Goal: Task Accomplishment & Management: Complete application form

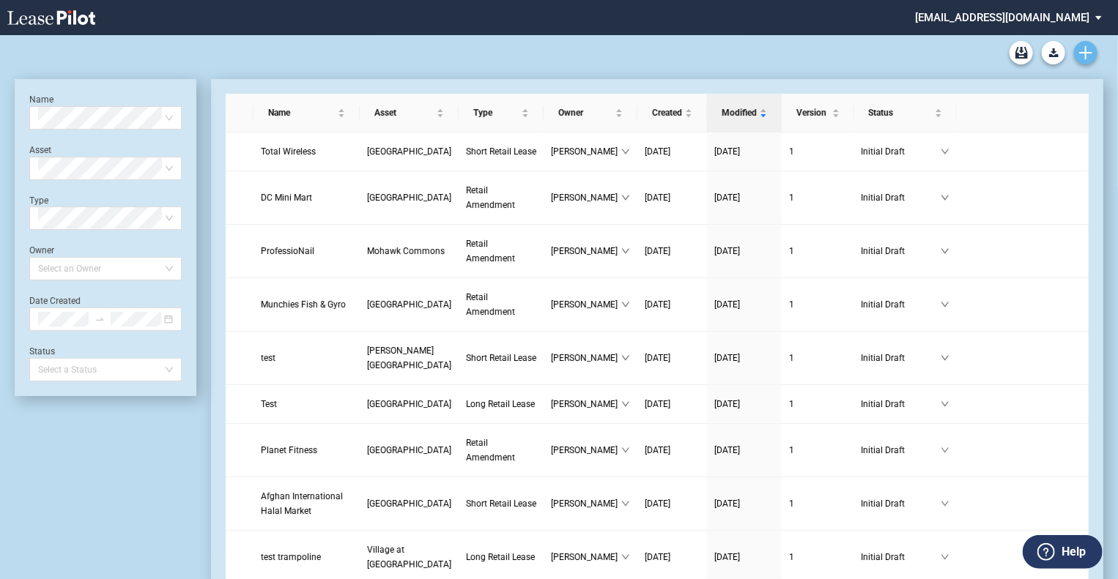
click at [1089, 53] on icon "Create new document" at bounding box center [1085, 52] width 13 height 13
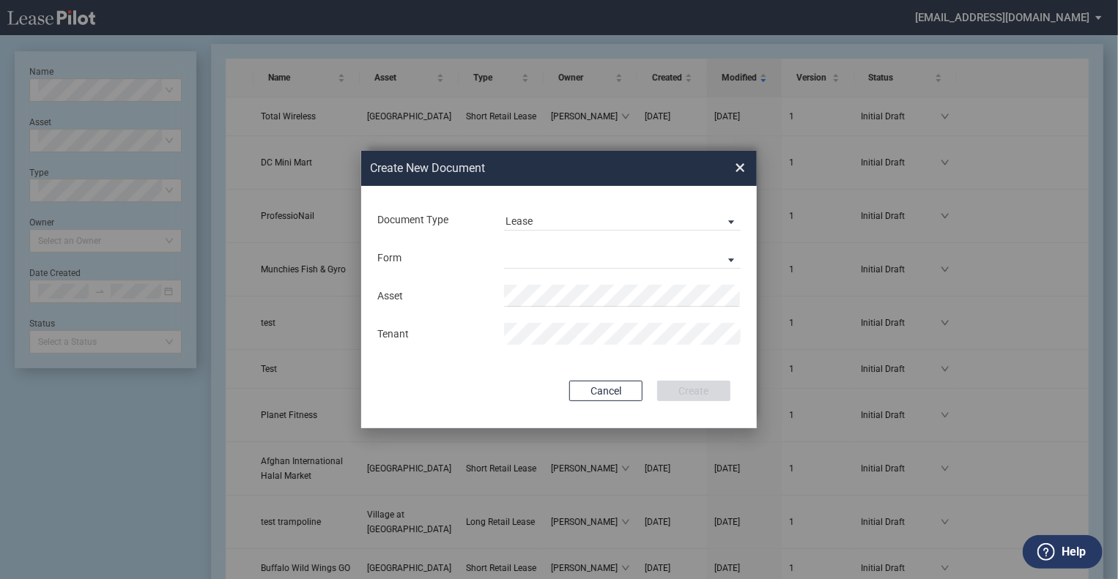
click at [522, 269] on md-input-container "Form Long Retail Lease Short Retail Lease" at bounding box center [559, 257] width 366 height 25
click at [527, 259] on md-select "Long Retail Lease Short Retail Lease" at bounding box center [622, 258] width 237 height 22
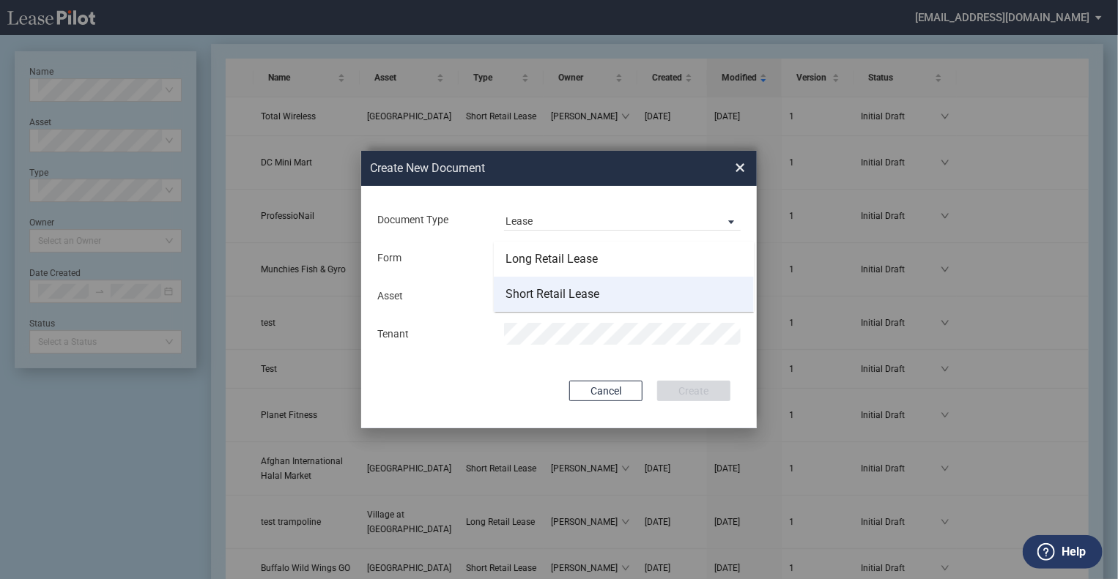
click at [533, 293] on div "Short Retail Lease" at bounding box center [552, 294] width 94 height 16
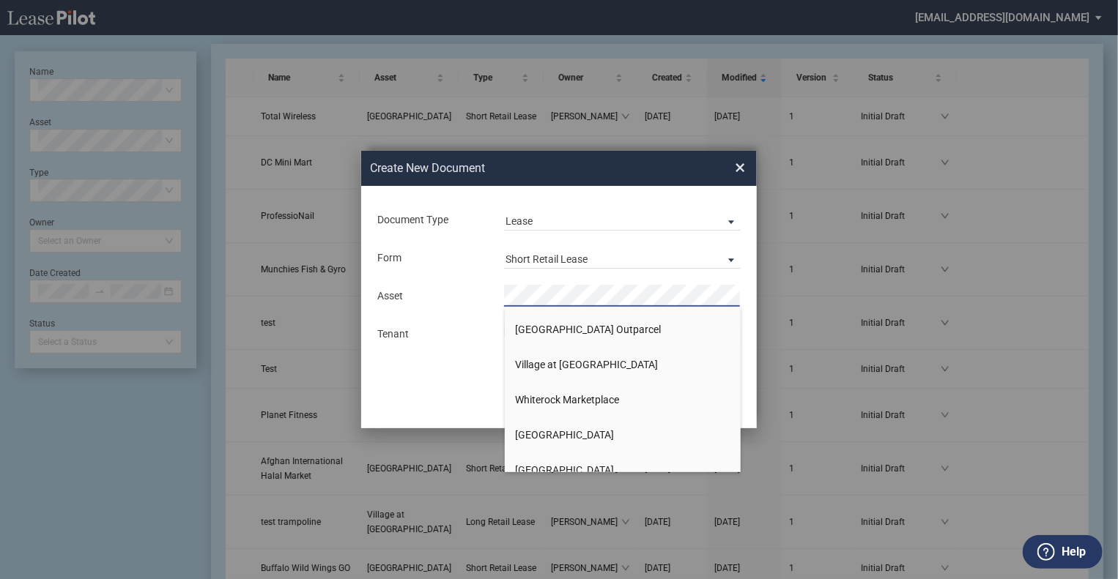
scroll to position [2785, 0]
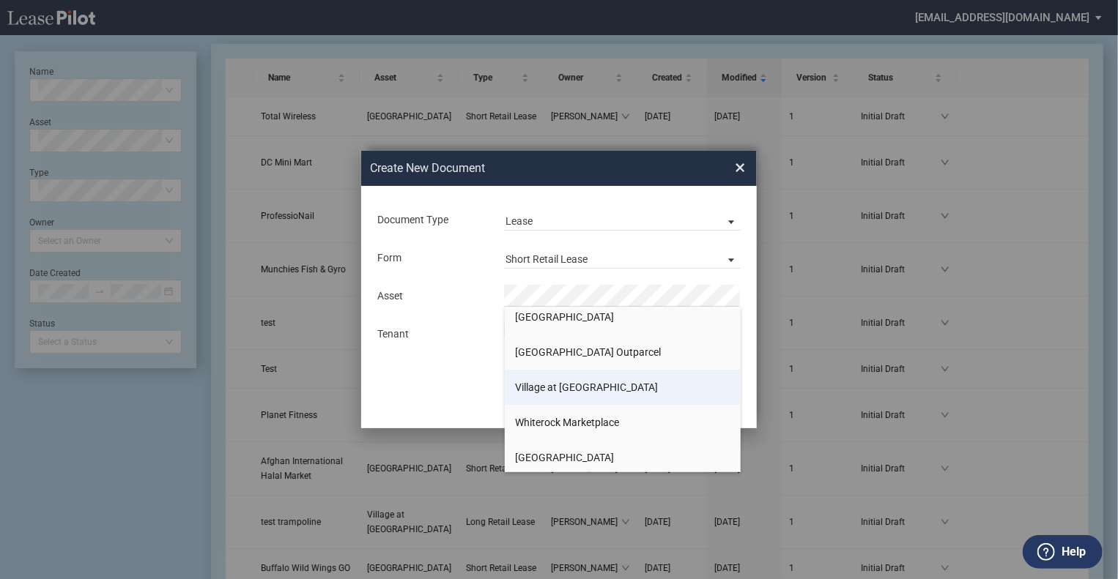
click at [552, 382] on span "Village at [GEOGRAPHIC_DATA]" at bounding box center [587, 388] width 143 height 12
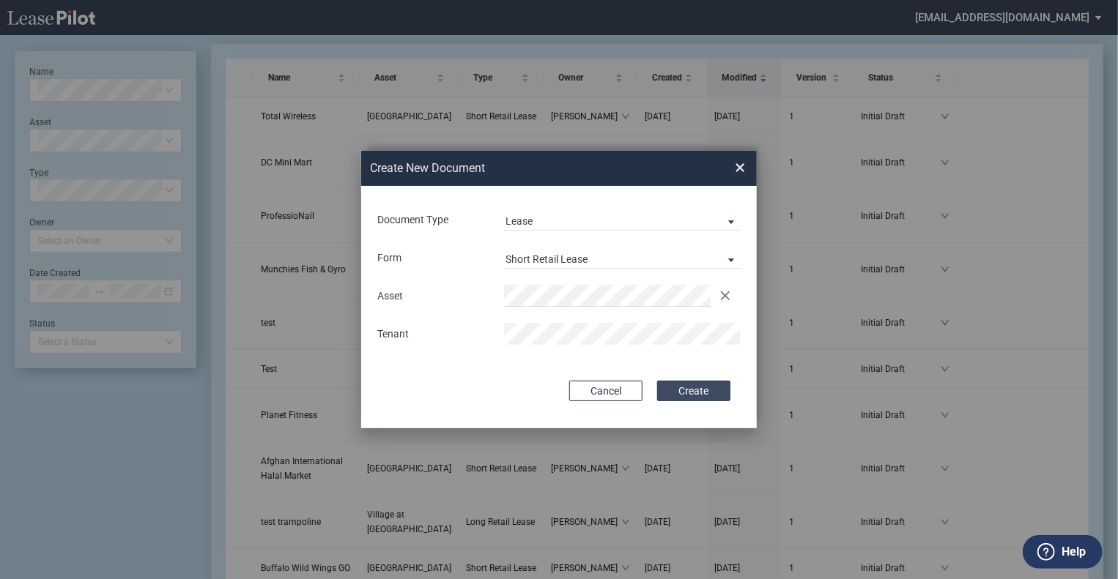
click at [671, 383] on button "Create" at bounding box center [693, 391] width 73 height 21
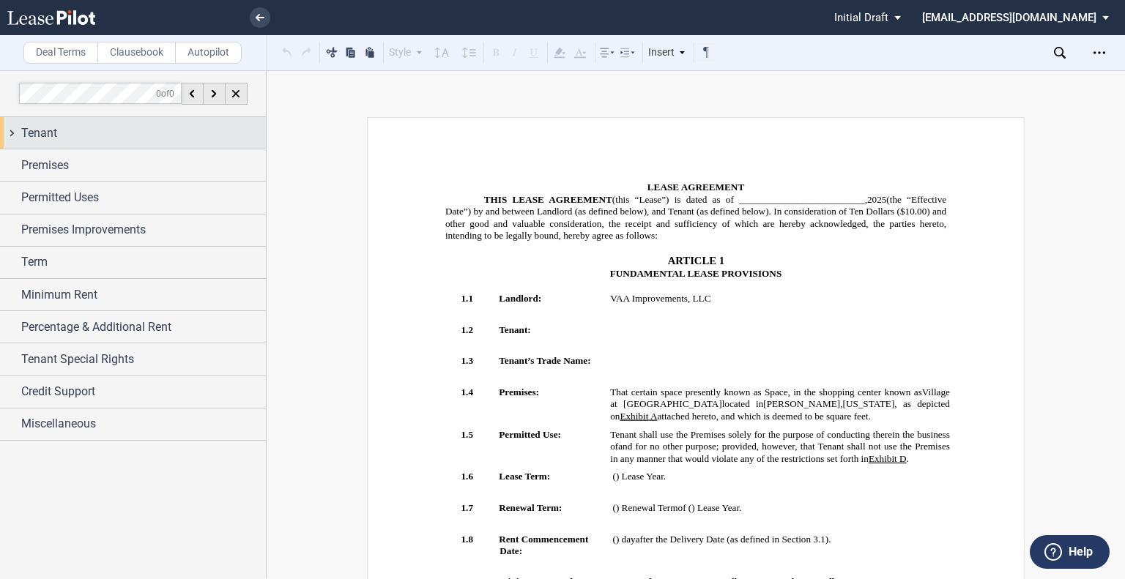
click at [108, 134] on div "Tenant" at bounding box center [143, 134] width 245 height 18
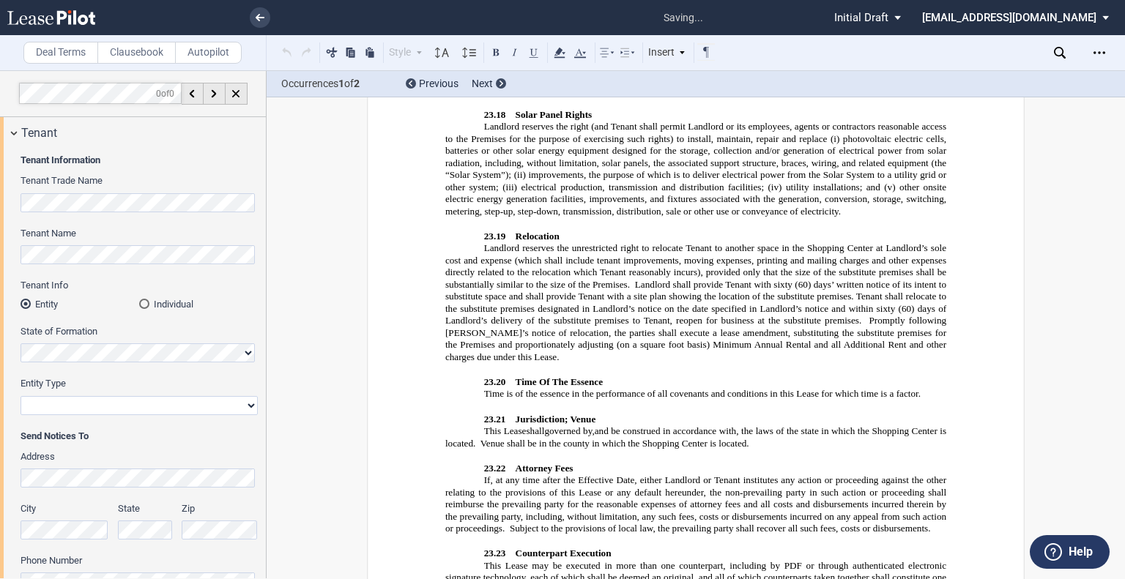
scroll to position [11380, 0]
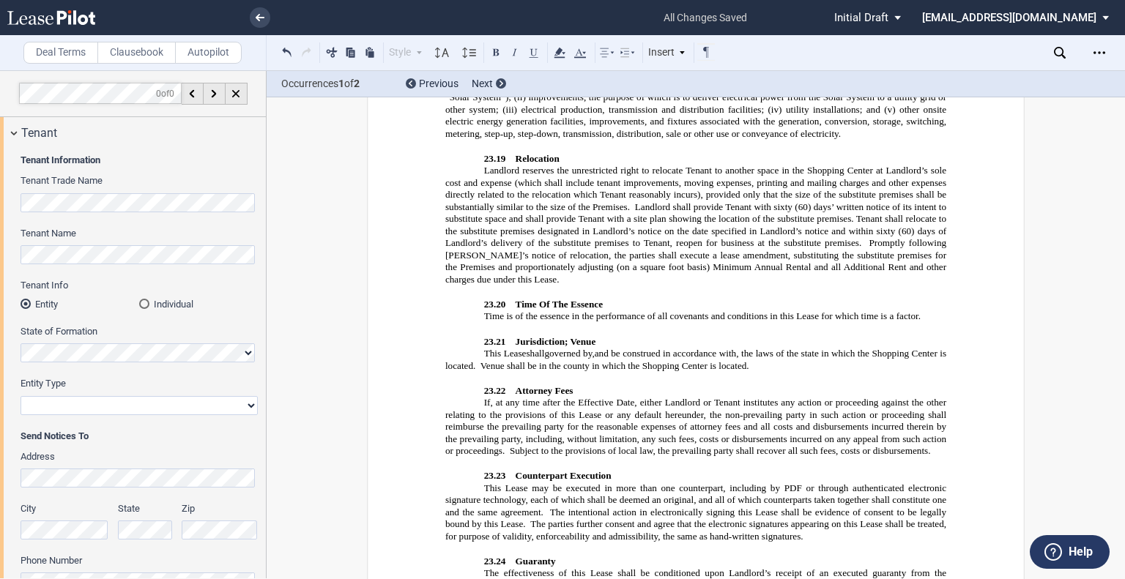
drag, startPoint x: 691, startPoint y: 203, endPoint x: 455, endPoint y: 196, distance: 236.7
click at [94, 402] on select "Corporation Limited Liability Company General Partnership Limited Partnership O…" at bounding box center [139, 405] width 237 height 19
select select "limited liability company"
click at [21, 396] on select "Corporation Limited Liability Company General Partnership Limited Partnership O…" at bounding box center [139, 405] width 237 height 19
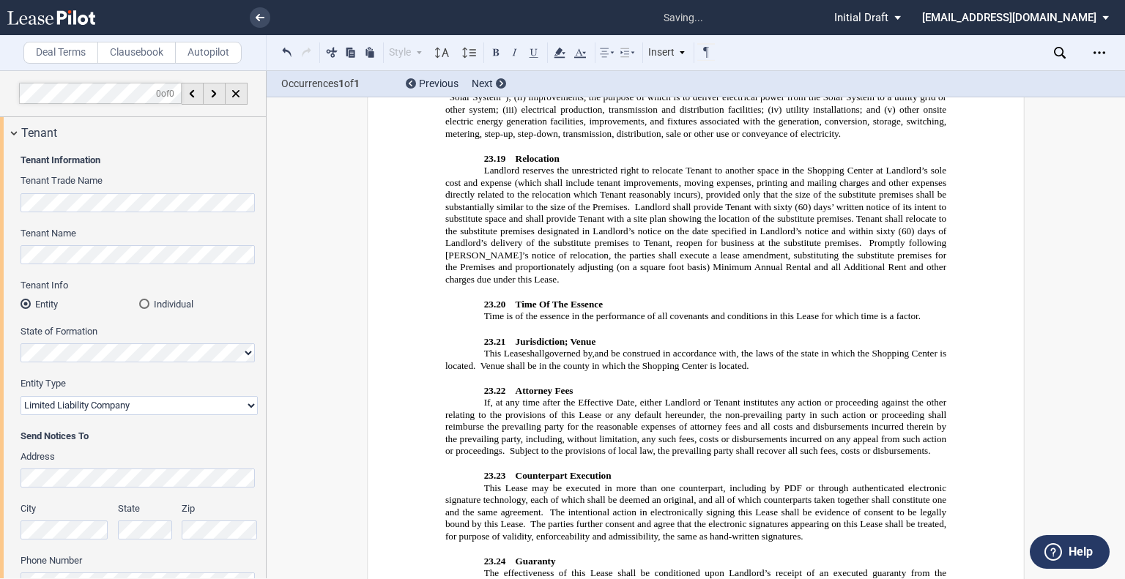
click at [147, 441] on span "Send Notices To" at bounding box center [139, 436] width 237 height 13
click at [89, 461] on label "Address" at bounding box center [139, 456] width 237 height 13
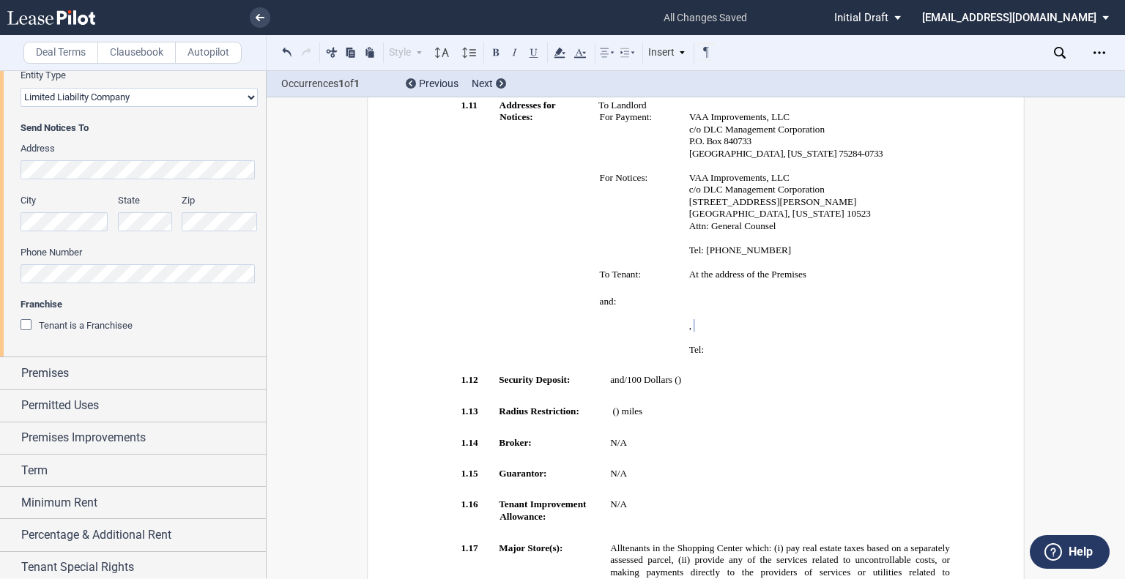
scroll to position [311, 0]
click at [605, 344] on p "﻿" at bounding box center [639, 350] width 78 height 12
drag, startPoint x: 686, startPoint y: 309, endPoint x: 747, endPoint y: 308, distance: 61.5
click at [747, 344] on p "Tel: ﻿ ﻿" at bounding box center [814, 350] width 250 height 12
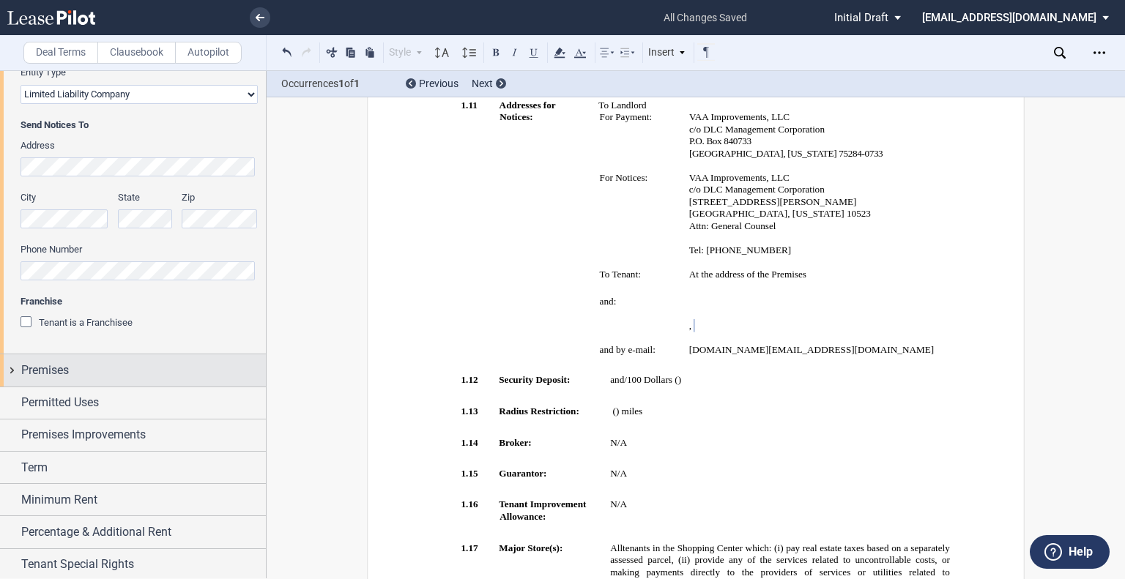
click at [73, 371] on div "Premises" at bounding box center [143, 371] width 245 height 18
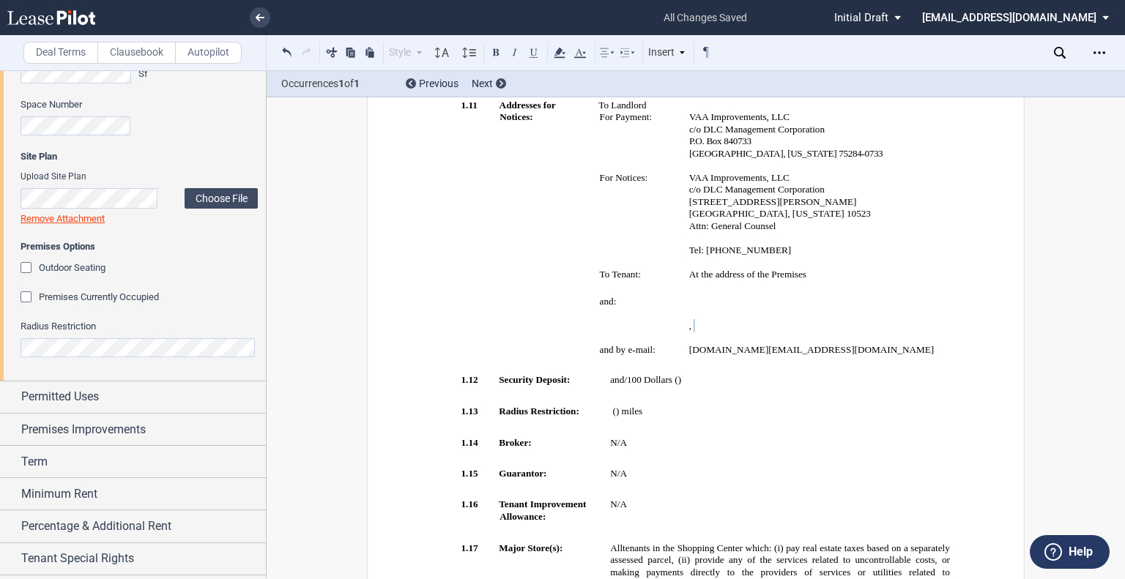
scroll to position [738, 0]
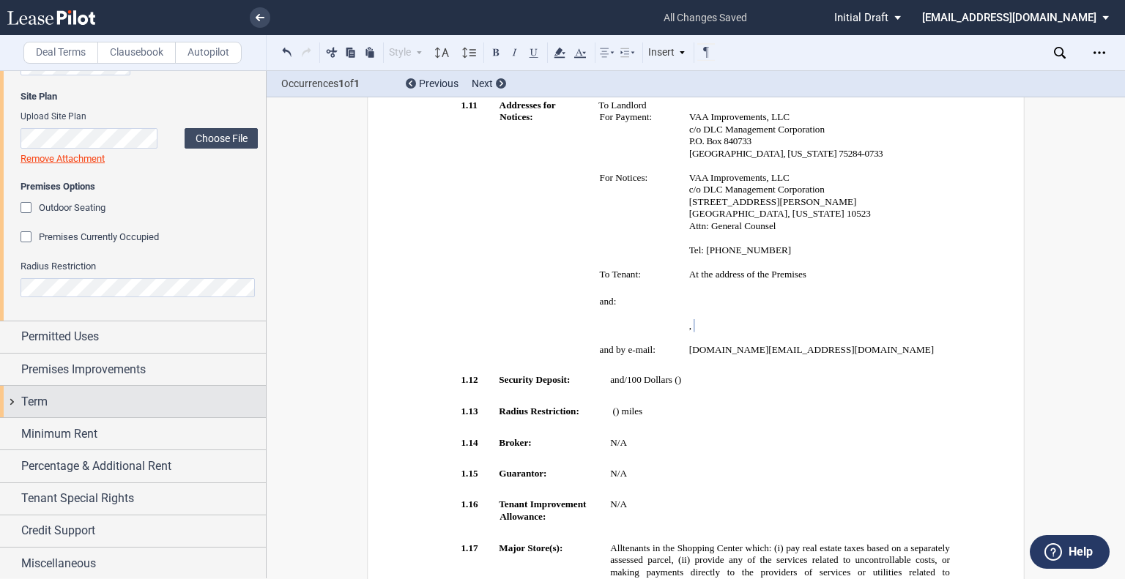
click at [78, 414] on div "Term" at bounding box center [133, 401] width 266 height 31
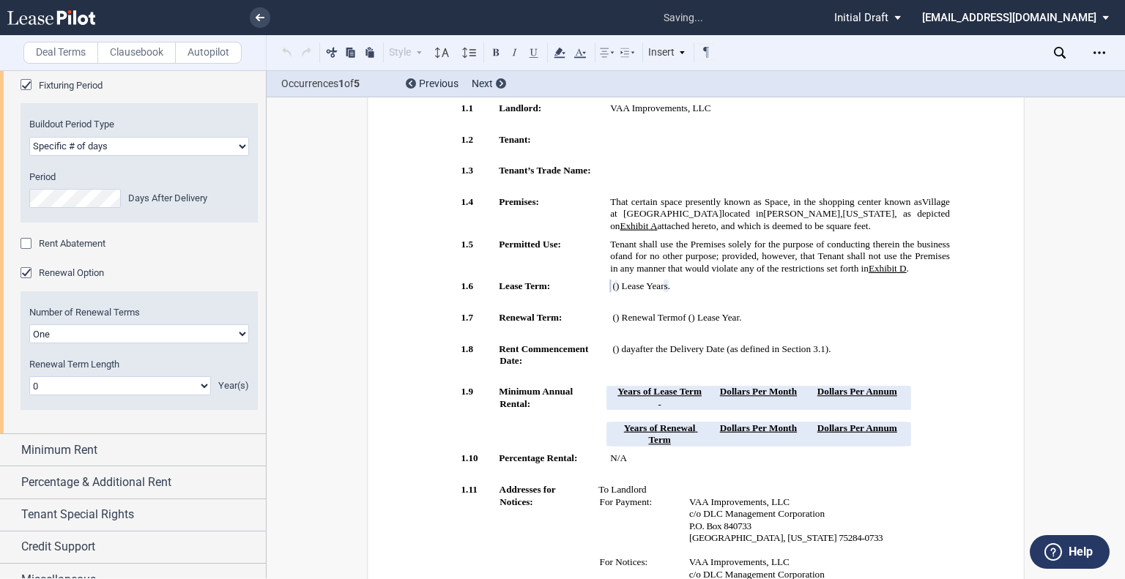
scroll to position [1150, 0]
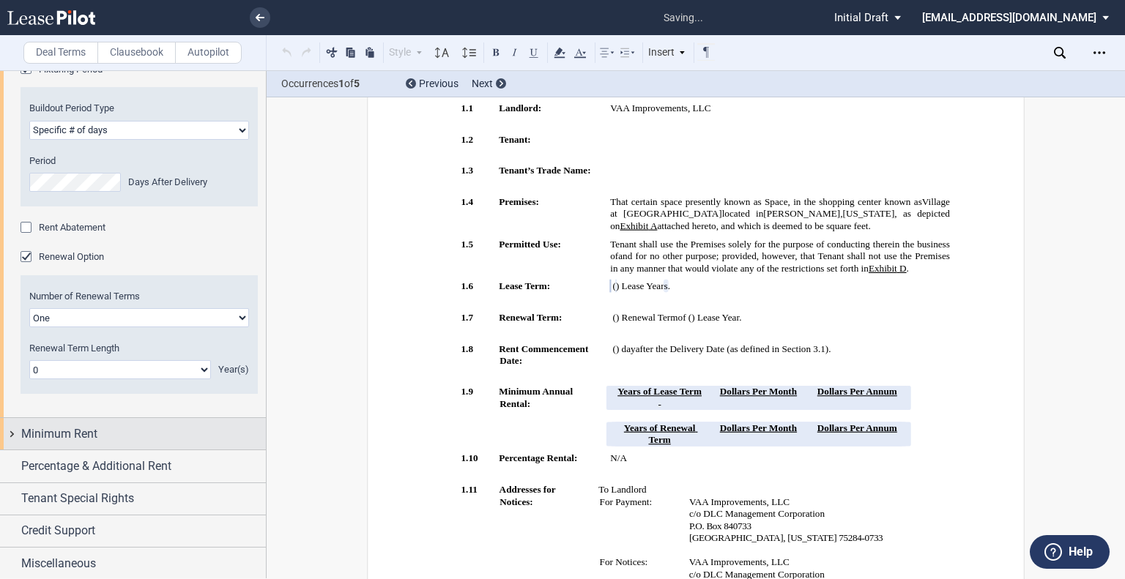
click at [94, 427] on span "Minimum Rent" at bounding box center [59, 435] width 76 height 18
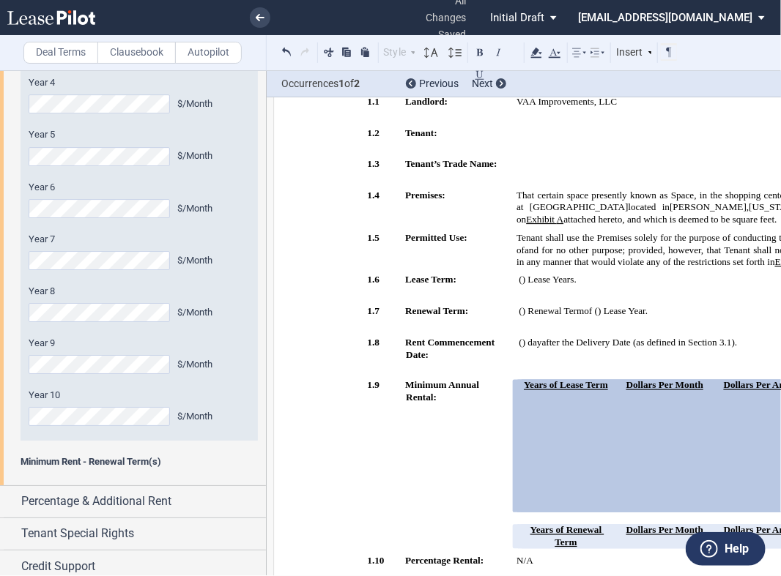
scroll to position [1682, 0]
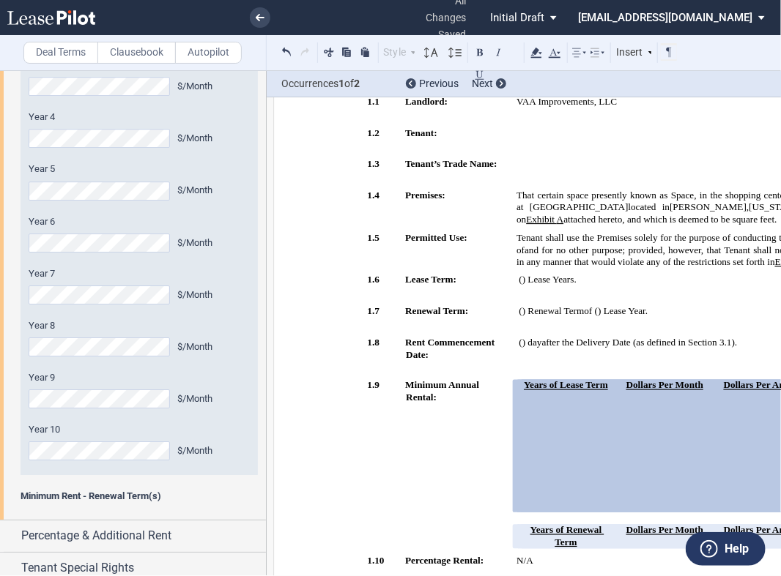
drag, startPoint x: 266, startPoint y: 492, endPoint x: 265, endPoint y: 483, distance: 8.8
click at [265, 483] on div at bounding box center [133, 322] width 267 height 505
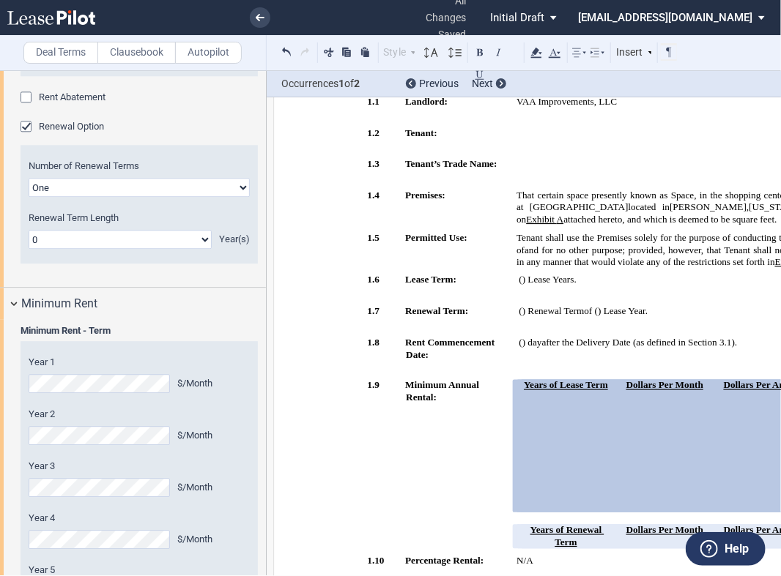
scroll to position [1187, 0]
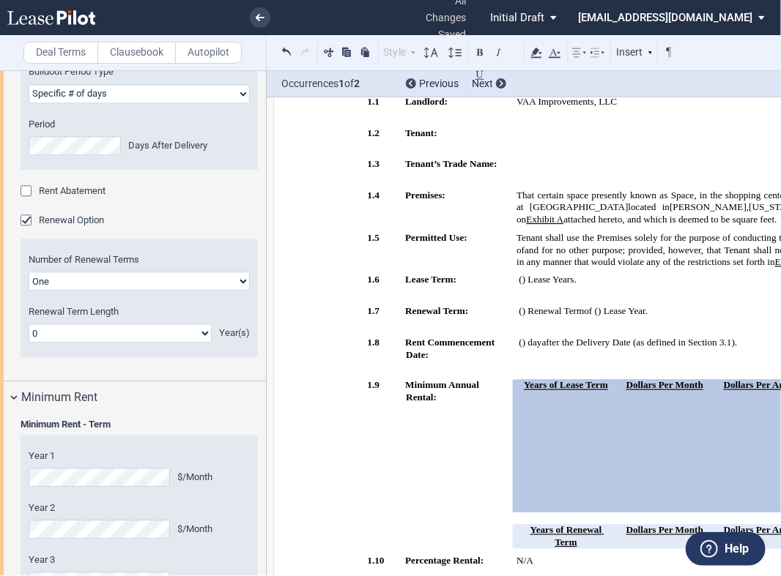
click at [202, 335] on select "0 1 2 3 4 5 6 7 8 9 10 11 12 13 14 15 16 17 18 19 20" at bounding box center [120, 333] width 183 height 19
select select "number:5"
click at [29, 324] on select "0 1 2 3 4 5 6 7 8 9 10 11 12 13 14 15 16 17 18 19 20" at bounding box center [120, 333] width 183 height 19
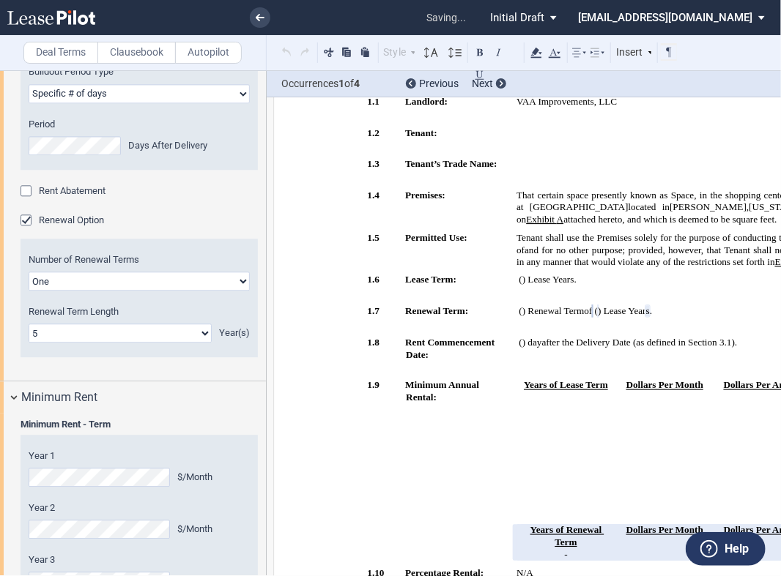
drag, startPoint x: 266, startPoint y: 377, endPoint x: 259, endPoint y: 420, distance: 43.7
click at [262, 433] on div at bounding box center [133, 322] width 267 height 505
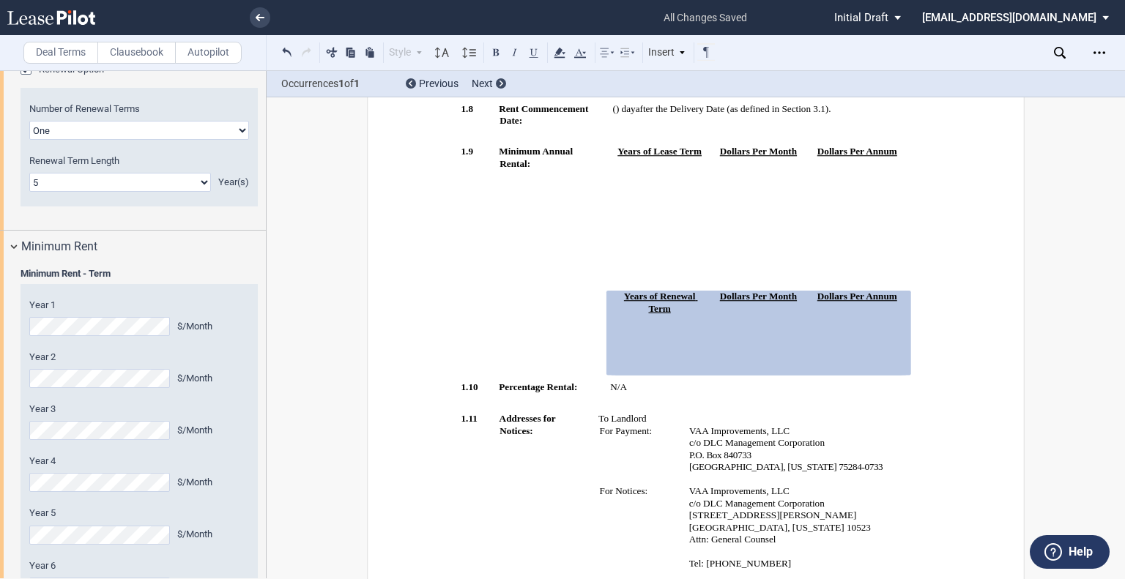
scroll to position [1240, 0]
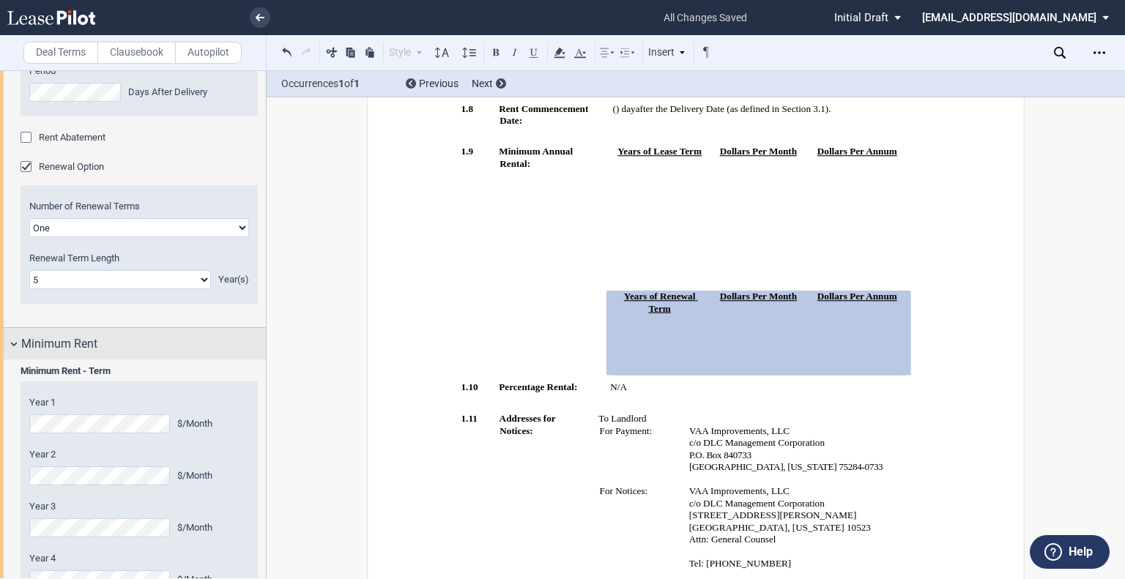
click at [108, 357] on div "Minimum Rent" at bounding box center [133, 343] width 266 height 31
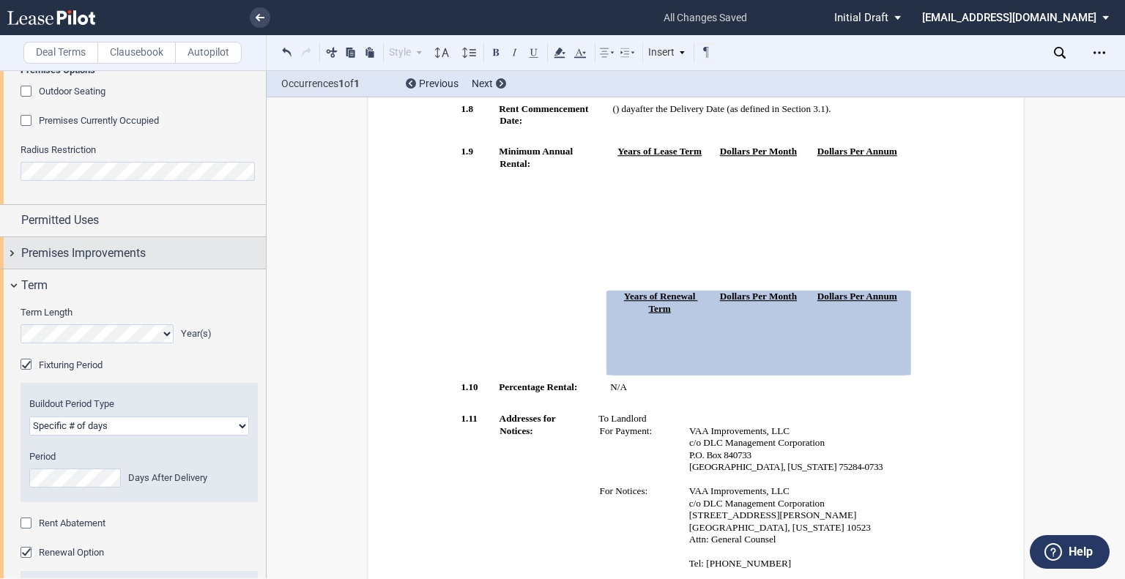
scroll to position [852, 0]
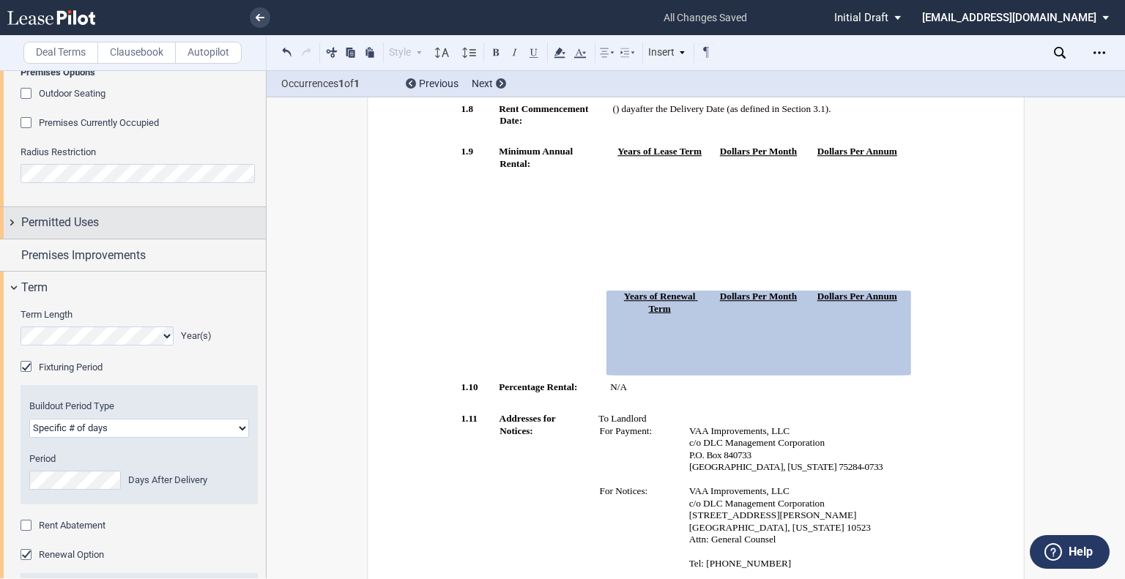
click at [97, 220] on span "Permitted Uses" at bounding box center [60, 223] width 78 height 18
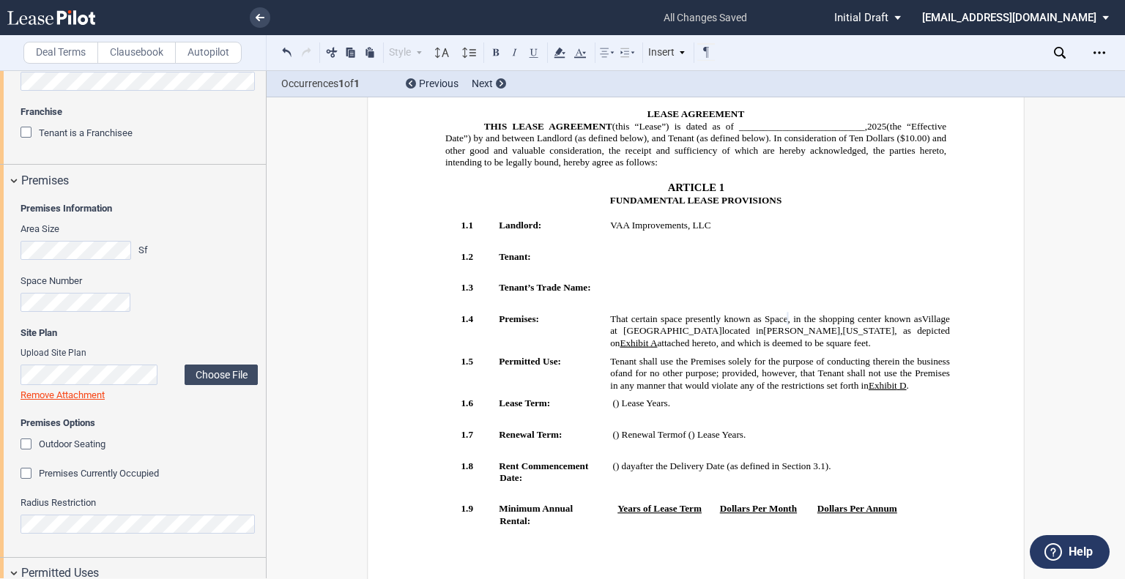
scroll to position [486, 0]
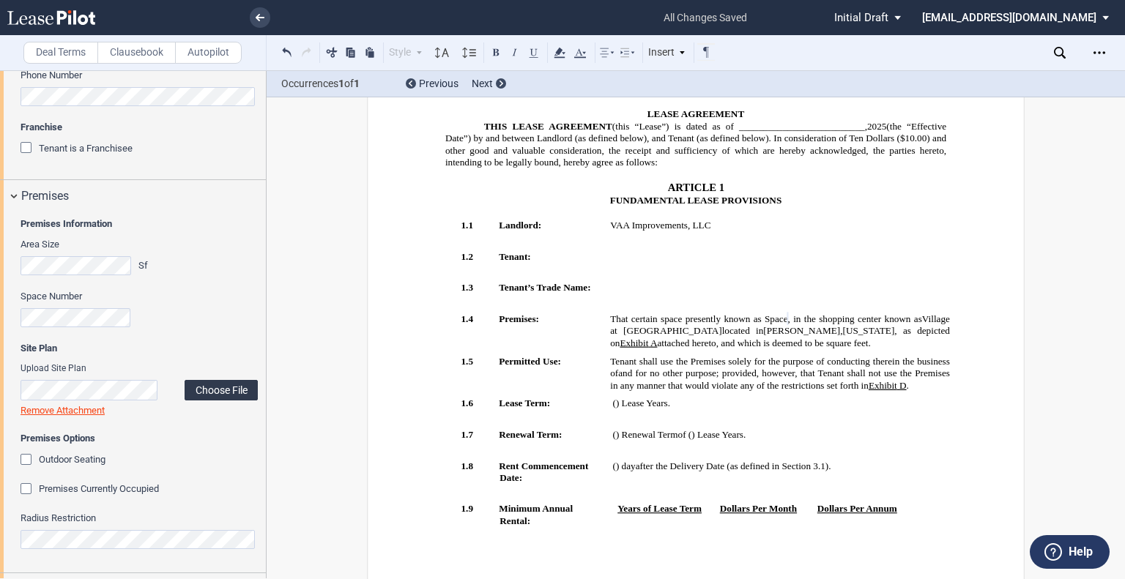
click at [214, 382] on label "Choose File" at bounding box center [221, 390] width 73 height 21
click at [211, 388] on label "Choose File" at bounding box center [221, 389] width 73 height 21
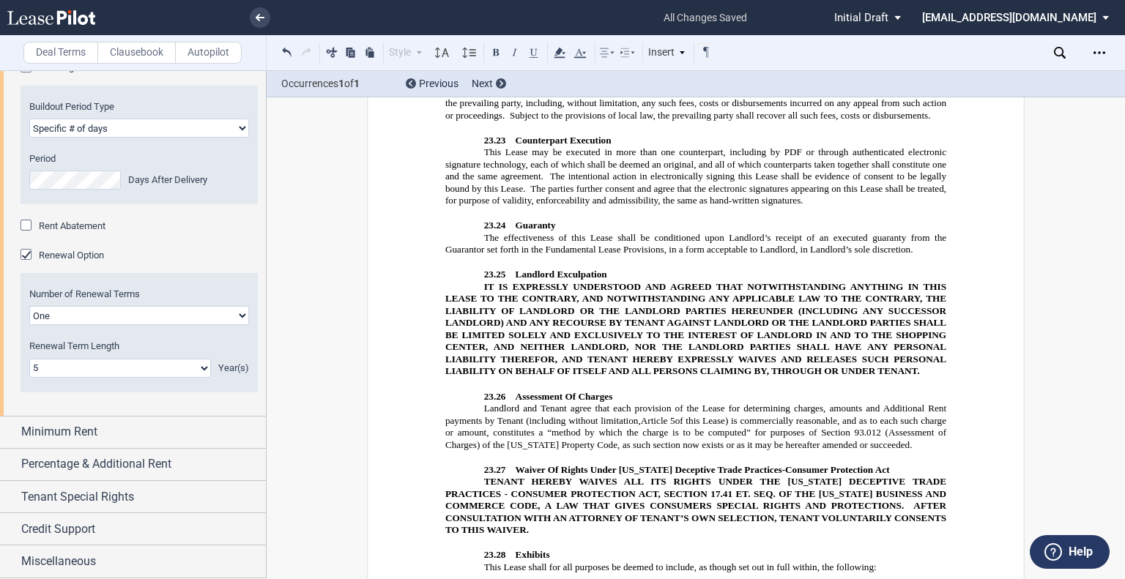
scroll to position [1429, 0]
drag, startPoint x: 262, startPoint y: 507, endPoint x: 270, endPoint y: 474, distance: 33.9
click at [270, 474] on div "Deal Terms Clausebook Autopilot Style ARTICLE 1 1.1 Section (Article 1) 2.1 Sec…" at bounding box center [562, 324] width 1125 height 509
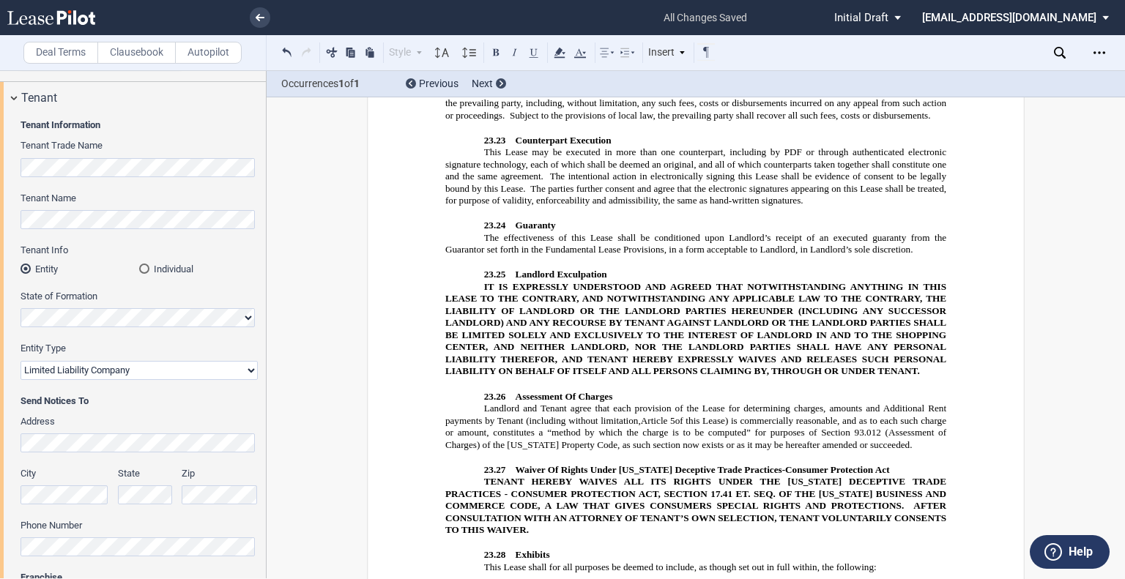
scroll to position [0, 0]
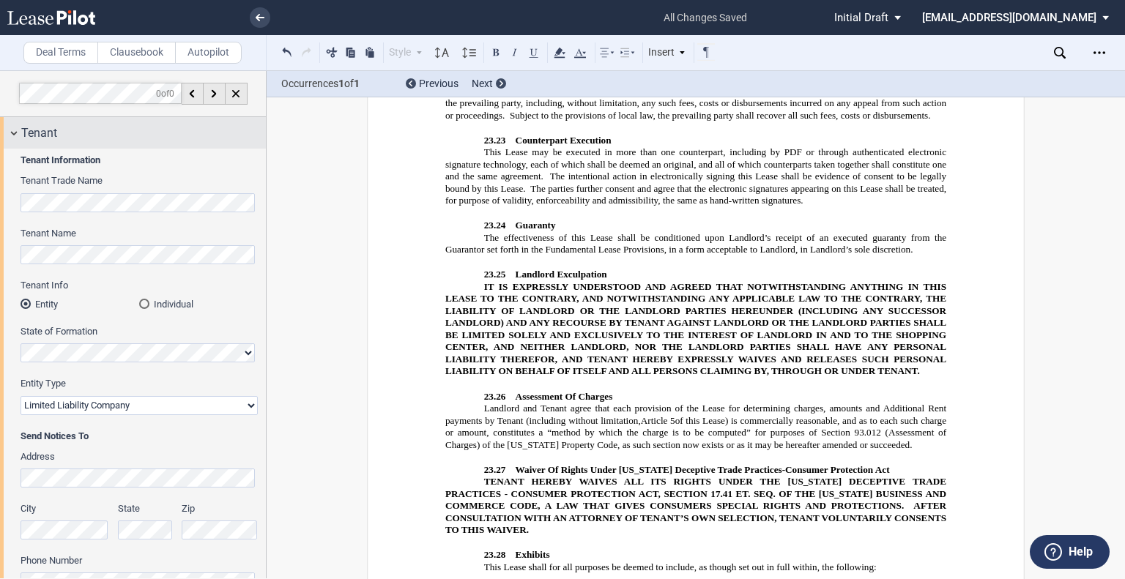
click at [47, 143] on div "Tenant" at bounding box center [133, 132] width 266 height 31
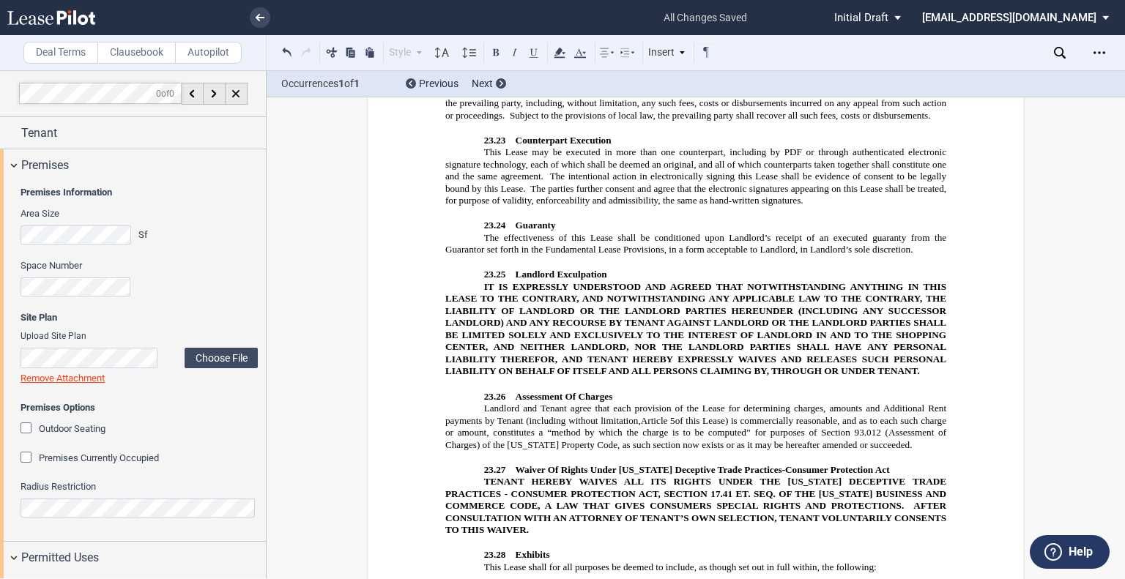
click at [79, 461] on span "Premises Currently Occupied" at bounding box center [99, 458] width 120 height 11
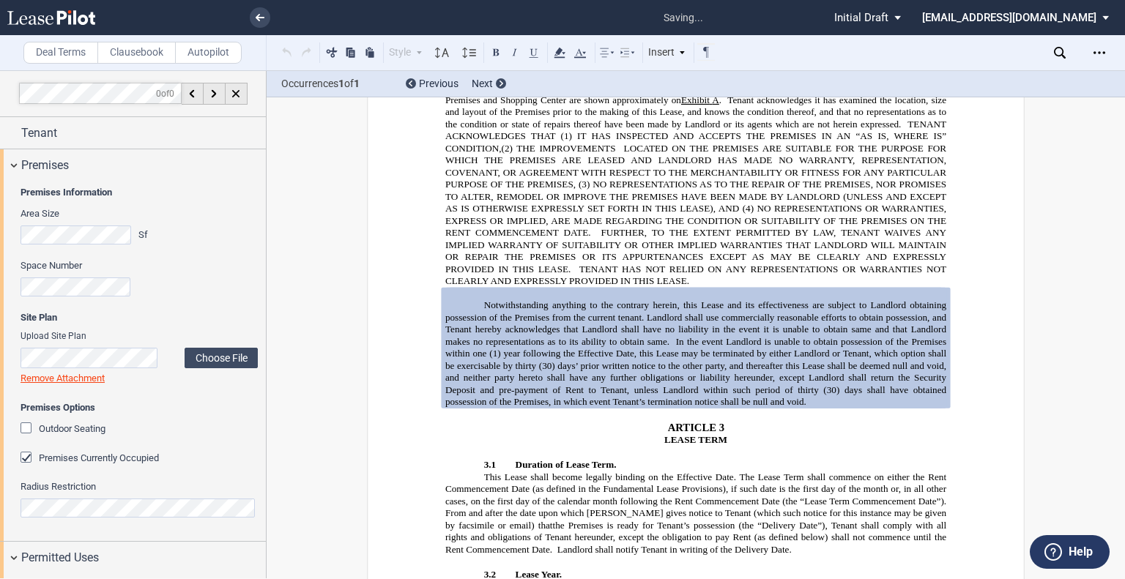
scroll to position [1379, 0]
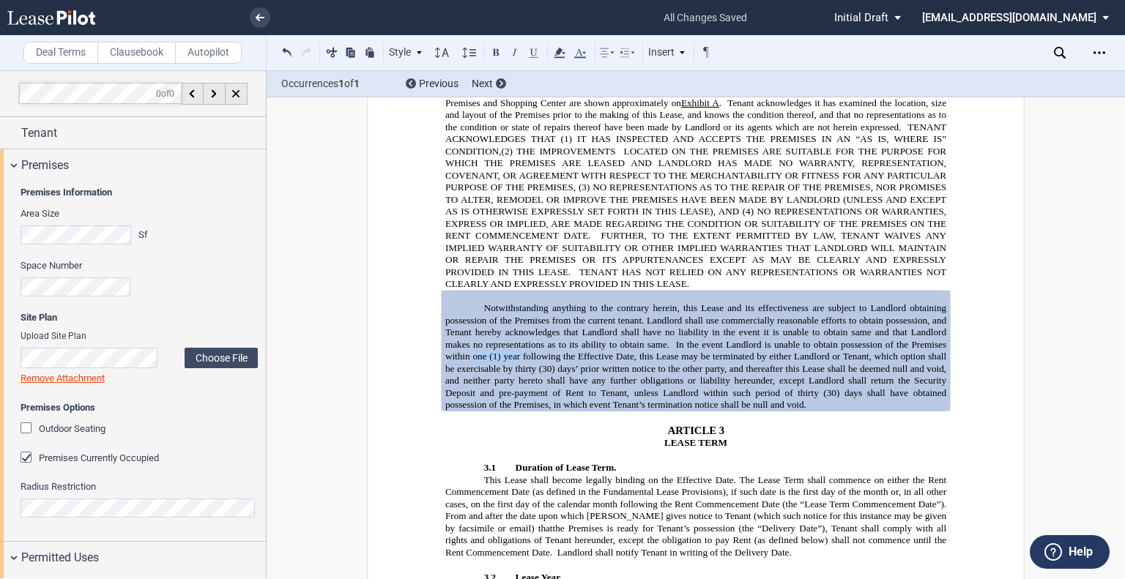
drag, startPoint x: 469, startPoint y: 287, endPoint x: 519, endPoint y: 286, distance: 49.8
click at [519, 303] on span "Notwithstanding anything to the contrary herein, this Lease and its effectivene…" at bounding box center [697, 357] width 504 height 108
click at [519, 352] on span "(1) year following the Effective Date, this Lease may be terminated by either L…" at bounding box center [697, 363] width 504 height 23
click at [495, 339] on span "In the event Landlord is unable to obtain possession of the Premises within six…" at bounding box center [697, 350] width 504 height 23
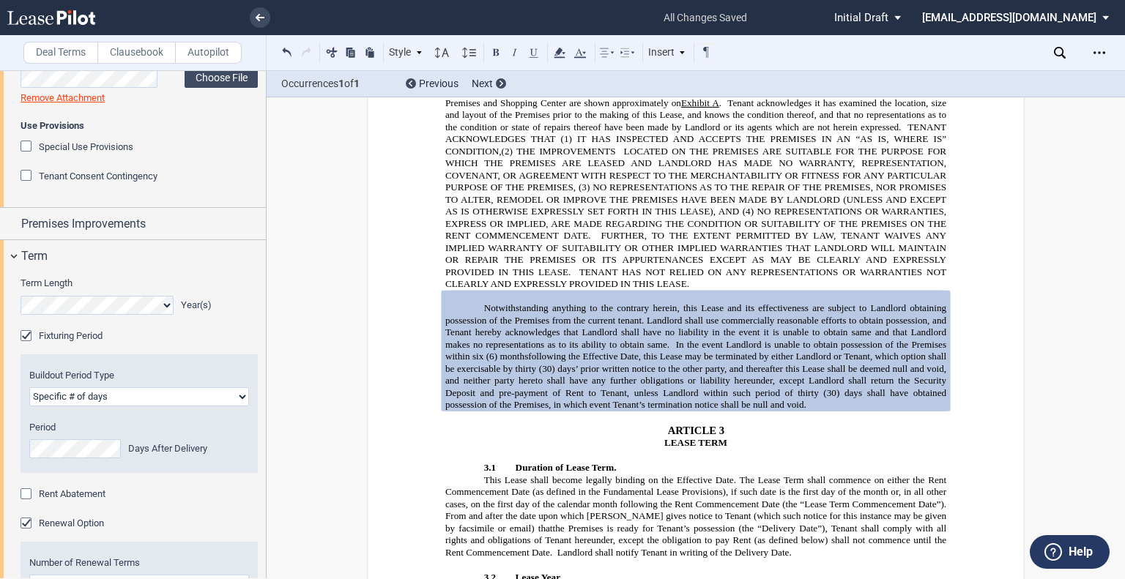
scroll to position [573, 0]
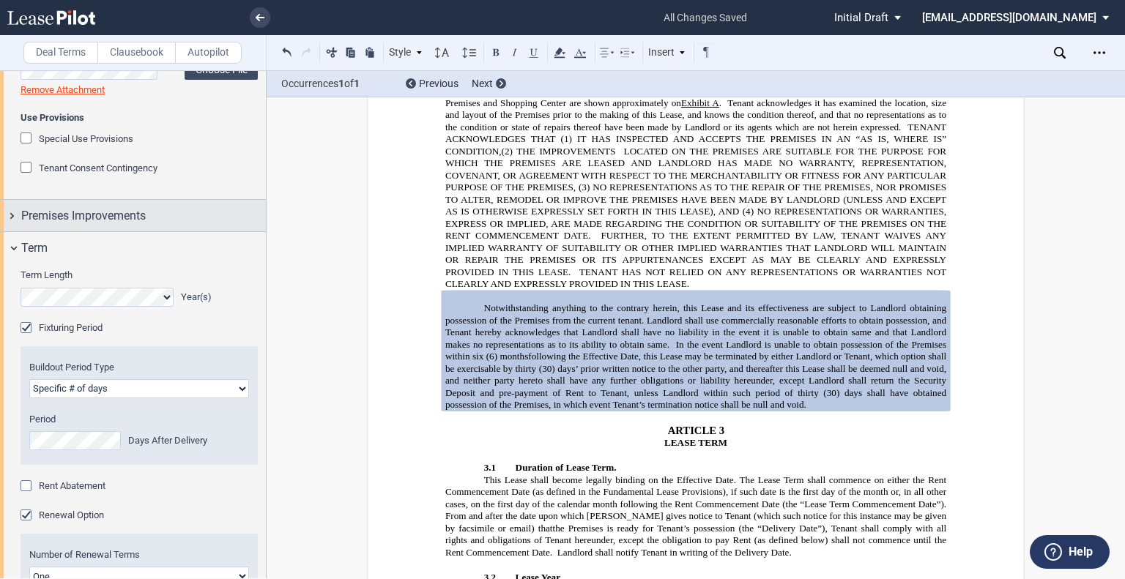
click at [127, 225] on span "Premises Improvements" at bounding box center [83, 216] width 125 height 18
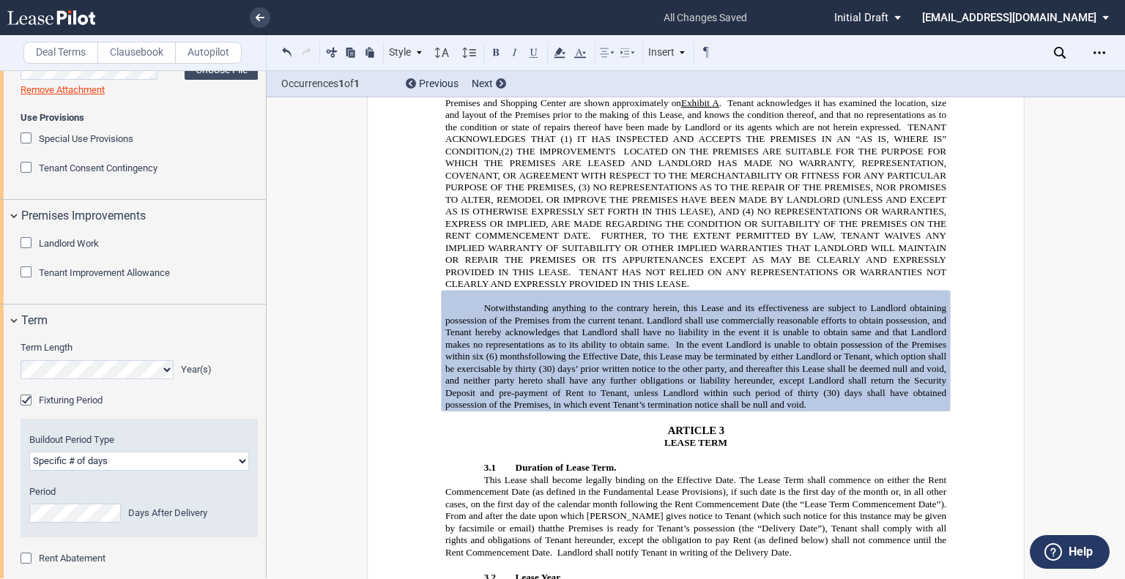
drag, startPoint x: 21, startPoint y: 322, endPoint x: 18, endPoint y: 333, distance: 11.4
click at [21, 252] on div "Landlord Work" at bounding box center [28, 244] width 15 height 15
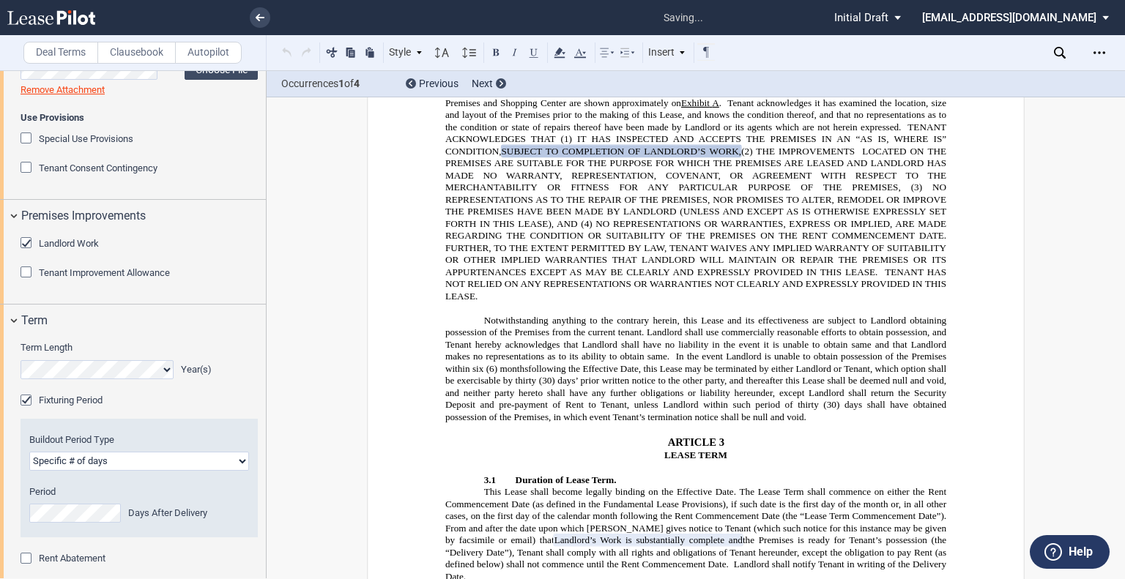
click at [24, 281] on div "Tenant Improvement Allowance" at bounding box center [28, 274] width 15 height 15
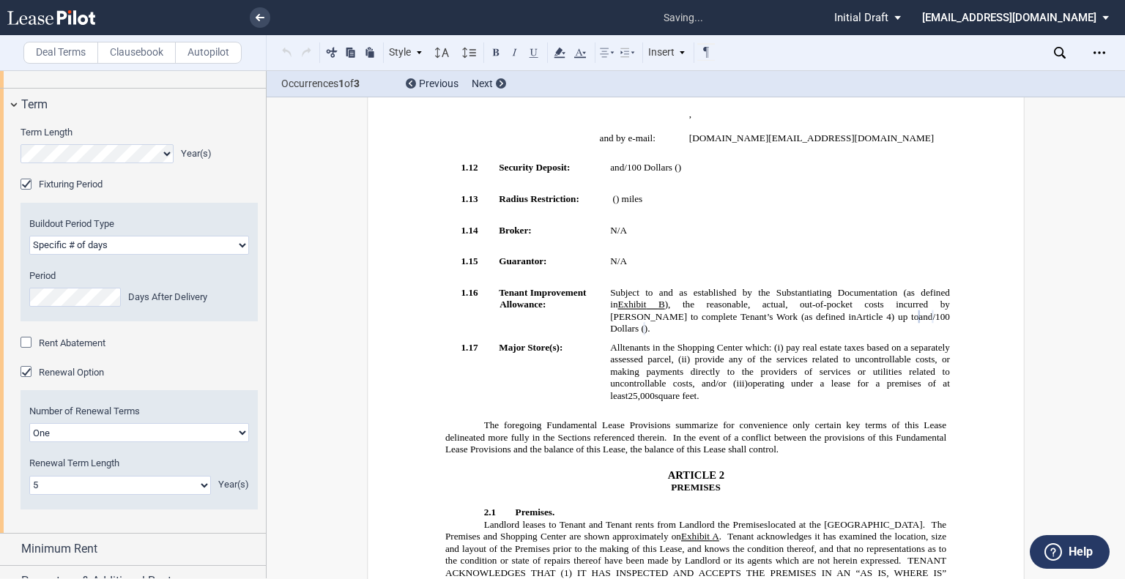
scroll to position [1061, 0]
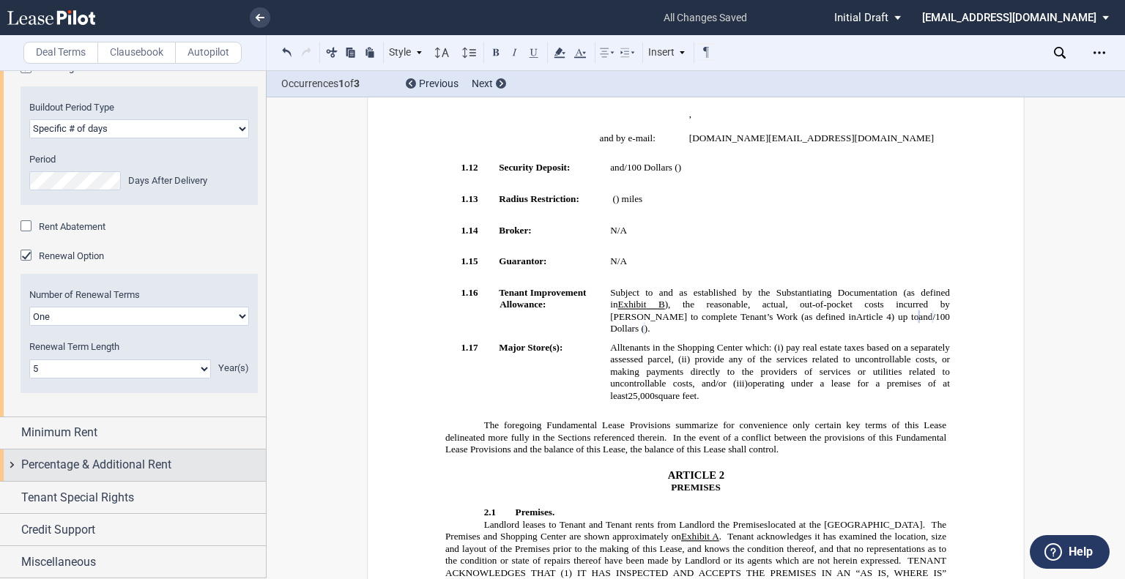
click at [116, 462] on span "Percentage & Additional Rent" at bounding box center [96, 465] width 150 height 18
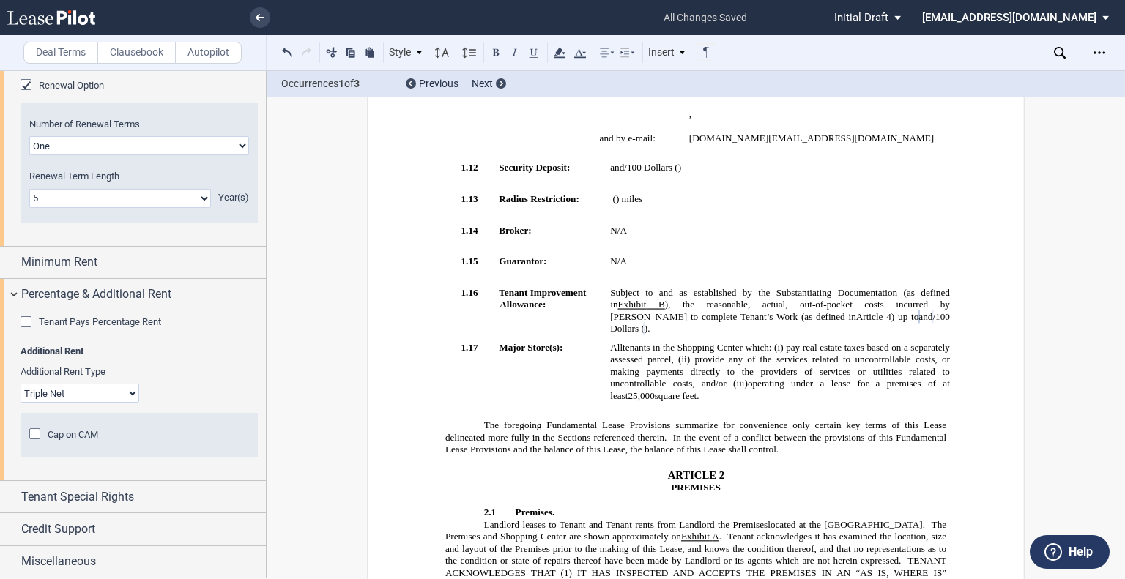
scroll to position [1232, 0]
click at [122, 497] on span "Tenant Special Rights" at bounding box center [77, 498] width 113 height 18
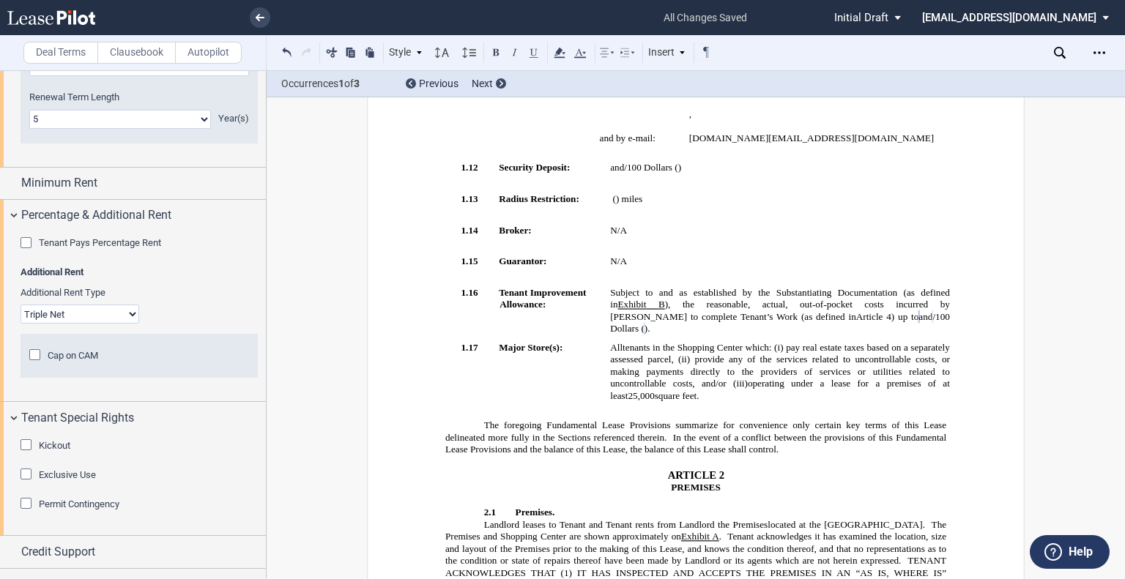
scroll to position [1333, 0]
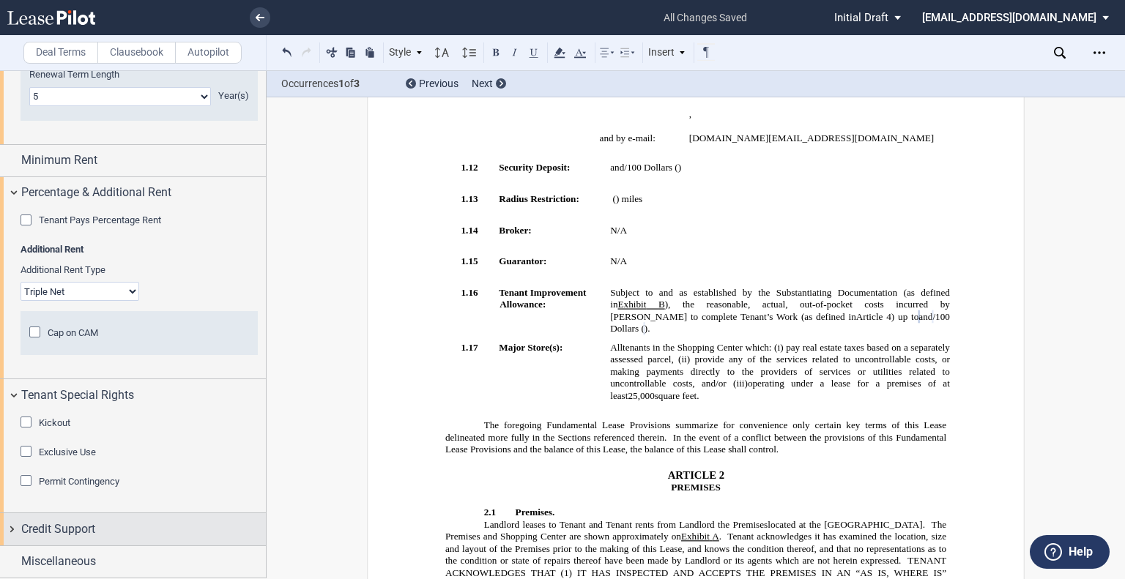
click at [179, 530] on div "Credit Support" at bounding box center [143, 530] width 245 height 18
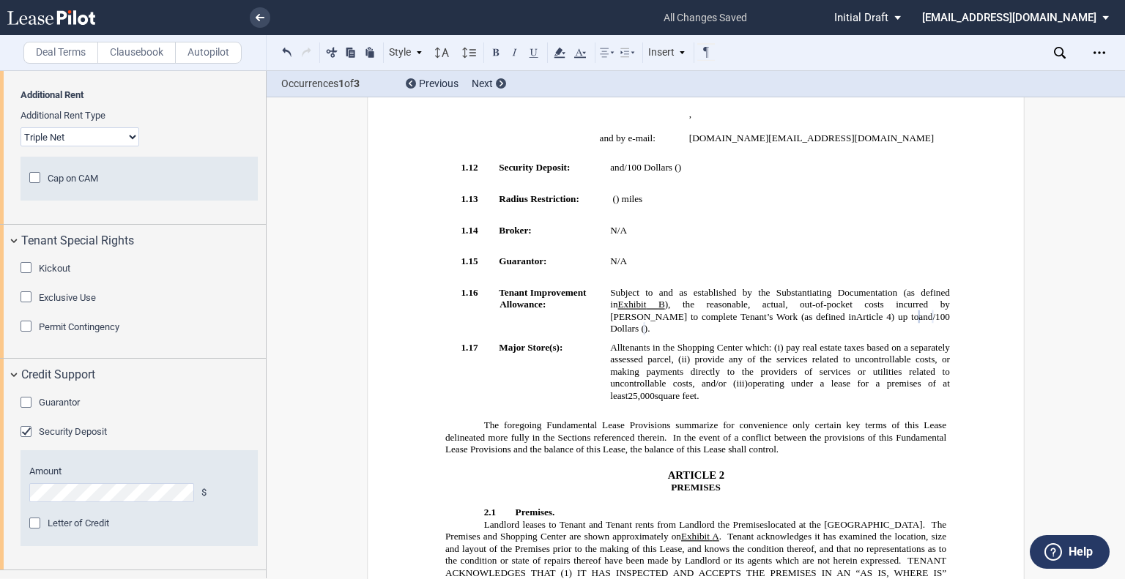
scroll to position [1513, 0]
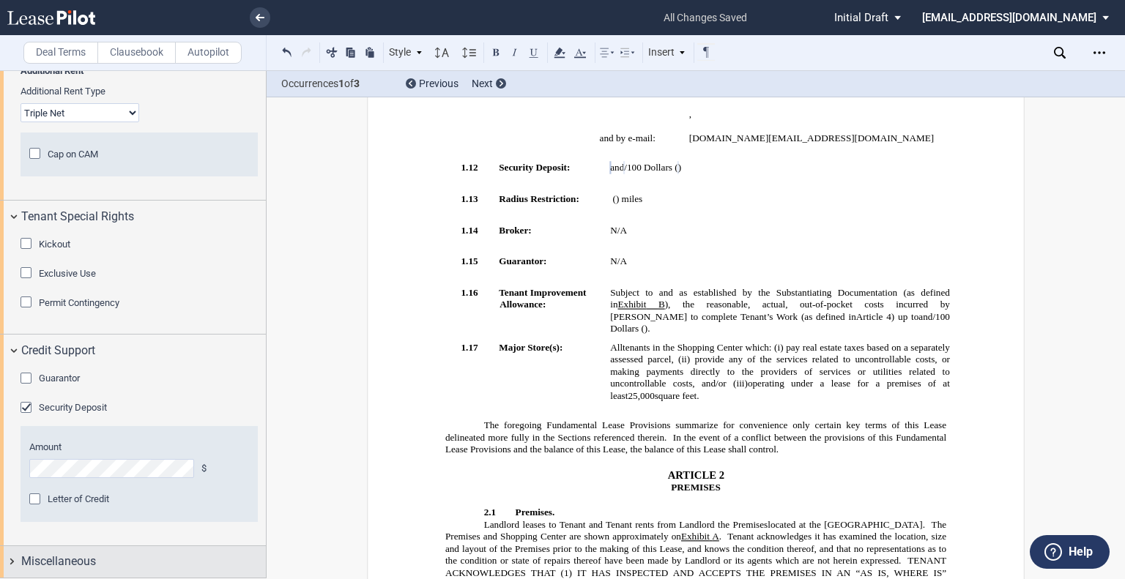
click at [123, 562] on div "Miscellaneous" at bounding box center [143, 562] width 245 height 18
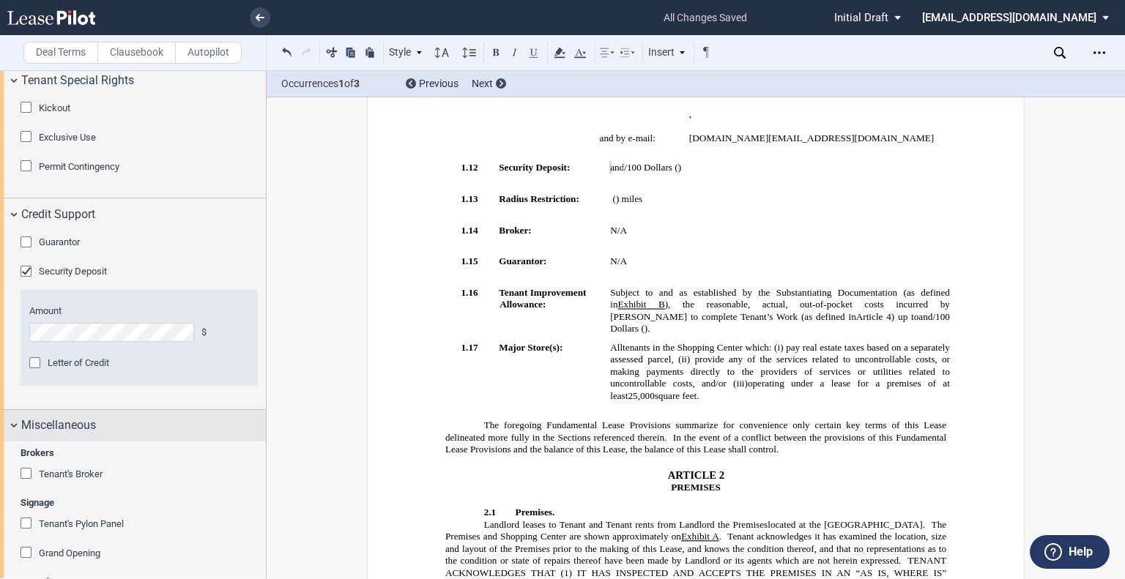
scroll to position [1797, 0]
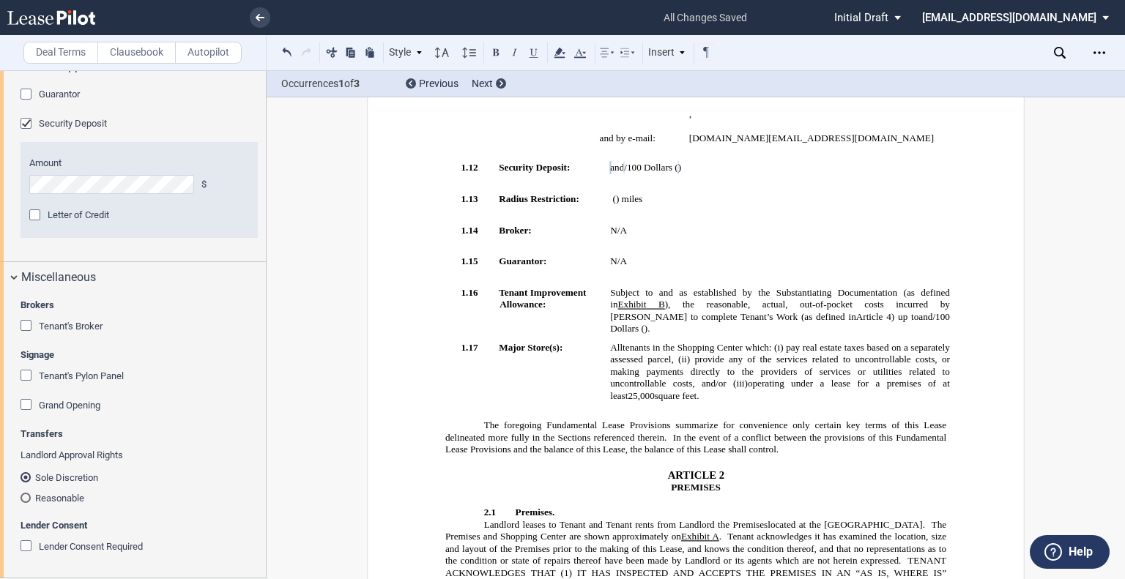
click at [29, 325] on div "Tenant's Broker" at bounding box center [28, 327] width 15 height 15
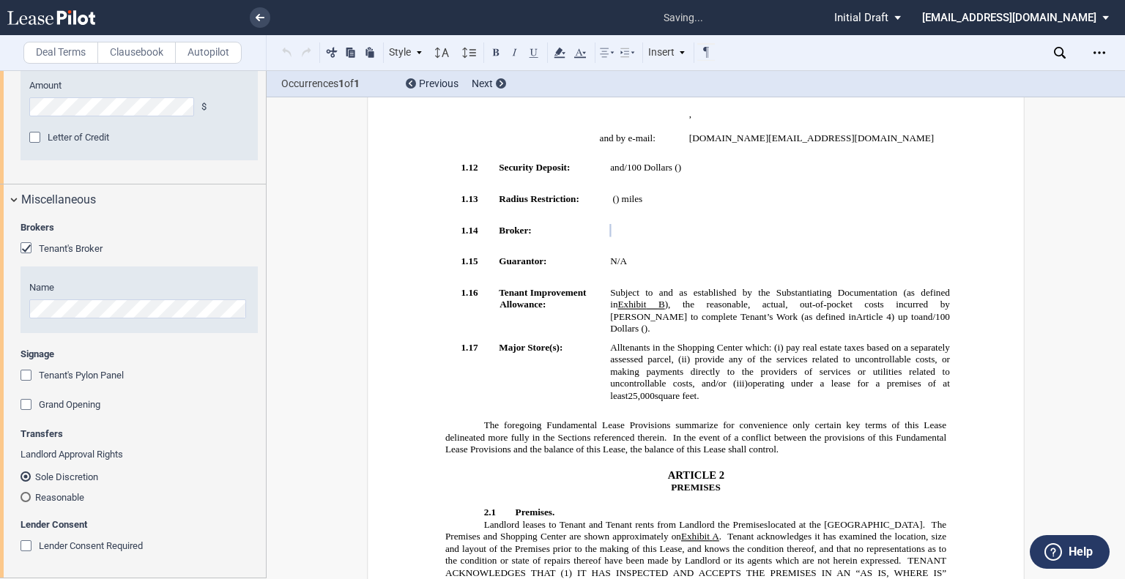
scroll to position [1874, 0]
click at [37, 497] on md-radio-button "Reasonable" at bounding box center [139, 497] width 237 height 13
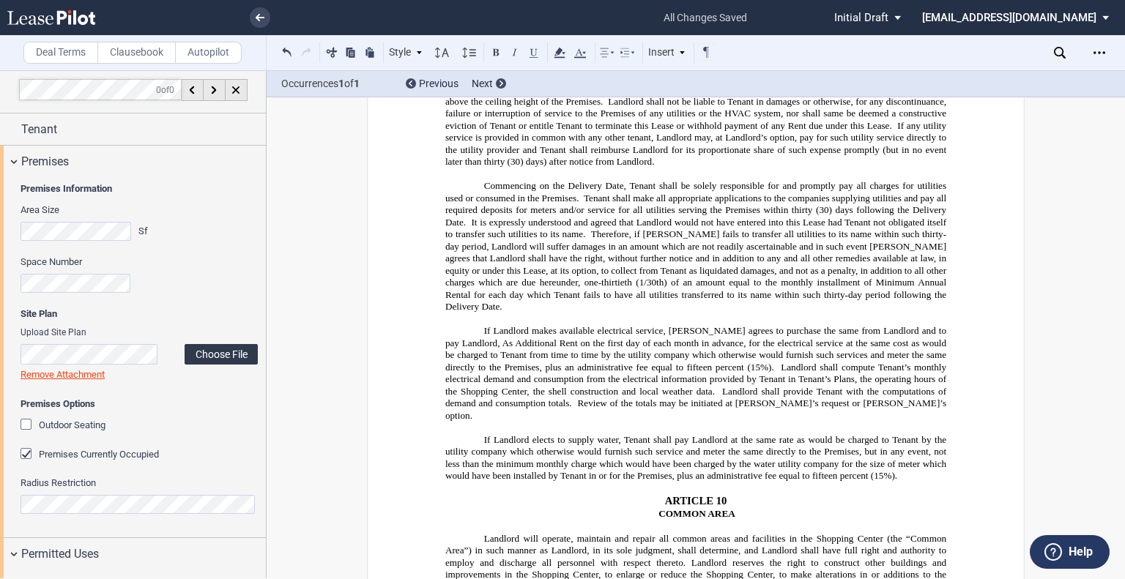
scroll to position [0, 0]
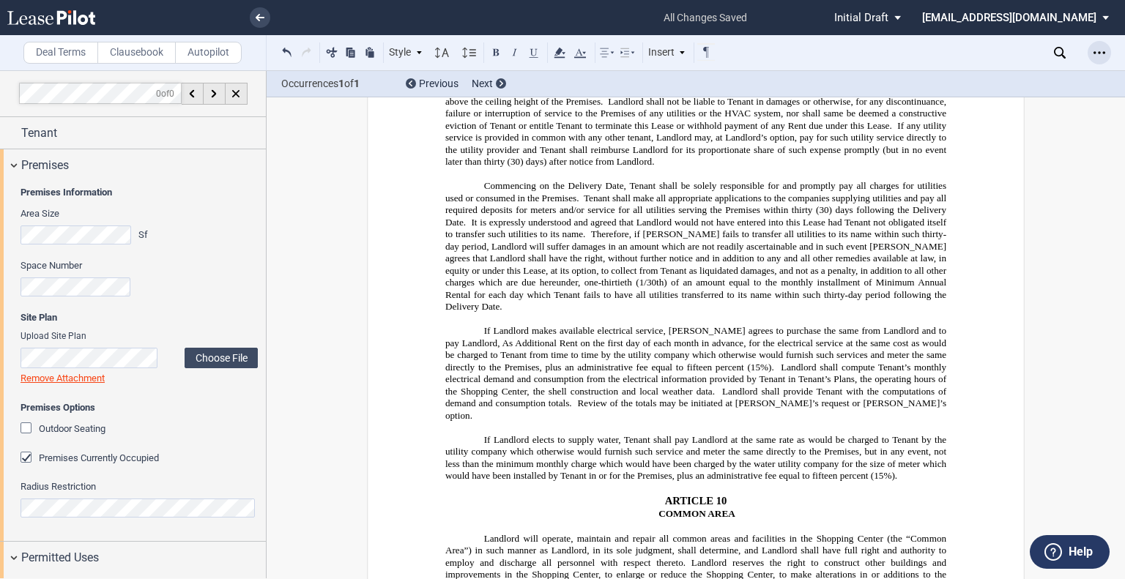
click at [1099, 52] on use "Open Lease options menu" at bounding box center [1100, 52] width 12 height 2
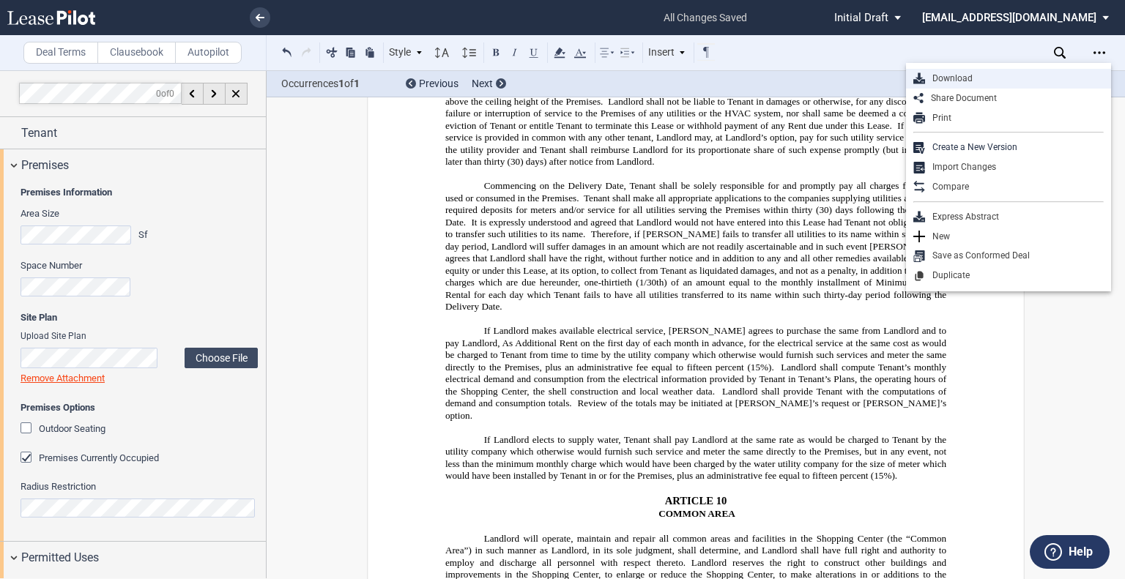
click at [960, 81] on div "Download" at bounding box center [1014, 79] width 179 height 12
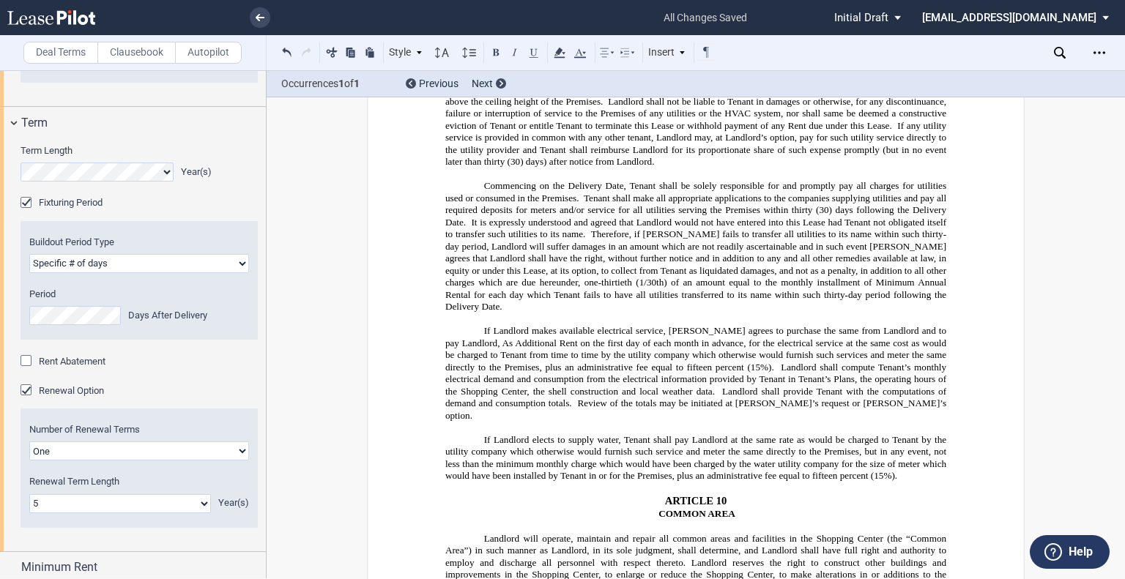
scroll to position [867, 0]
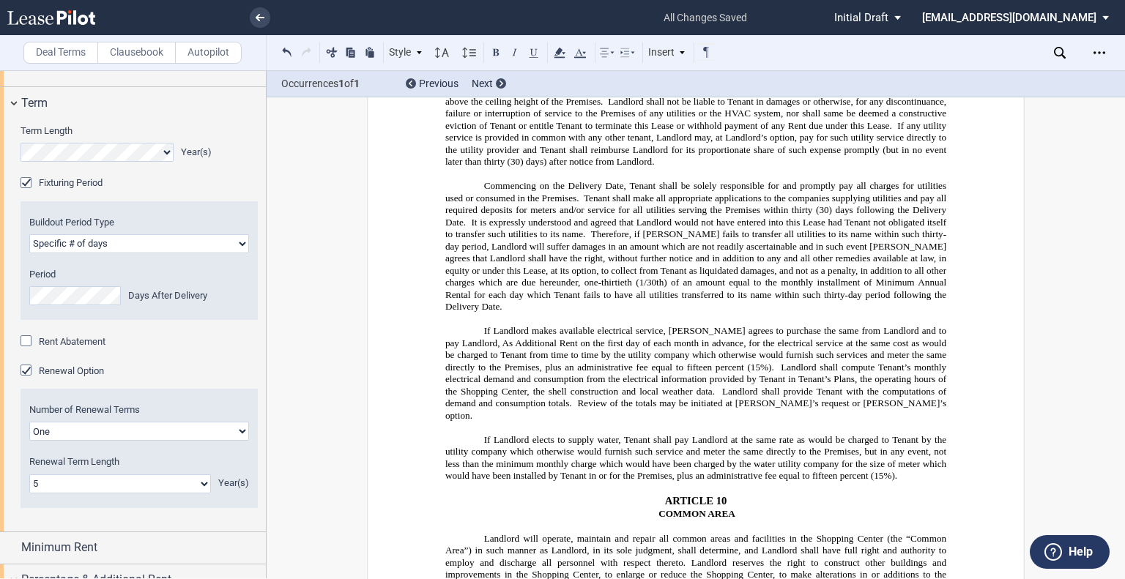
click at [238, 253] on select "Earlier of days/opening Specific # of days" at bounding box center [139, 243] width 220 height 19
select select "earlier of days"
click at [29, 253] on select "Earlier of days/opening Specific # of days" at bounding box center [139, 243] width 220 height 19
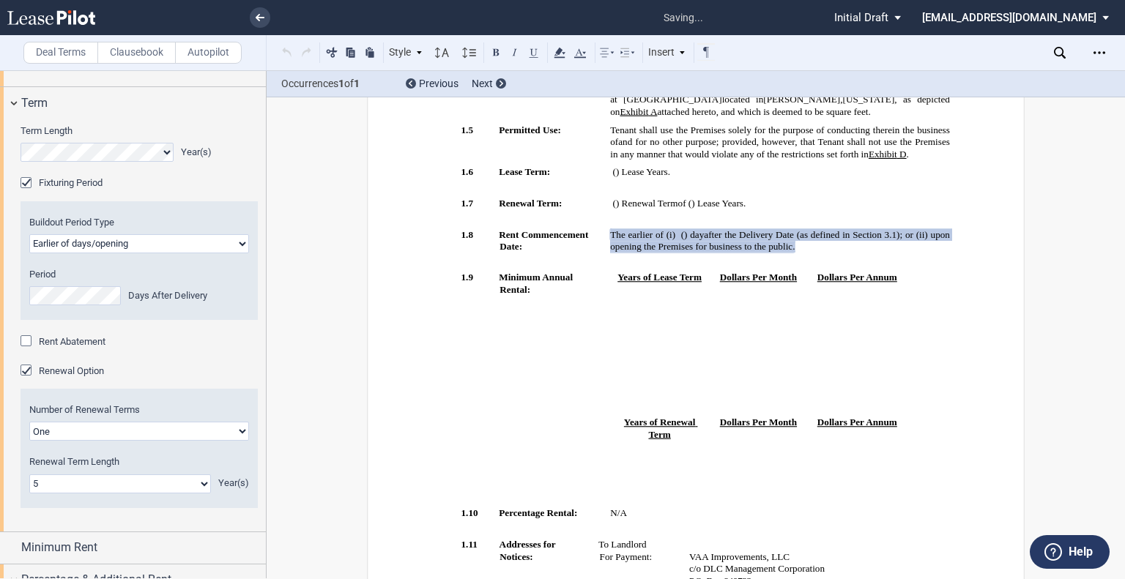
scroll to position [288, 0]
